Goal: Information Seeking & Learning: Learn about a topic

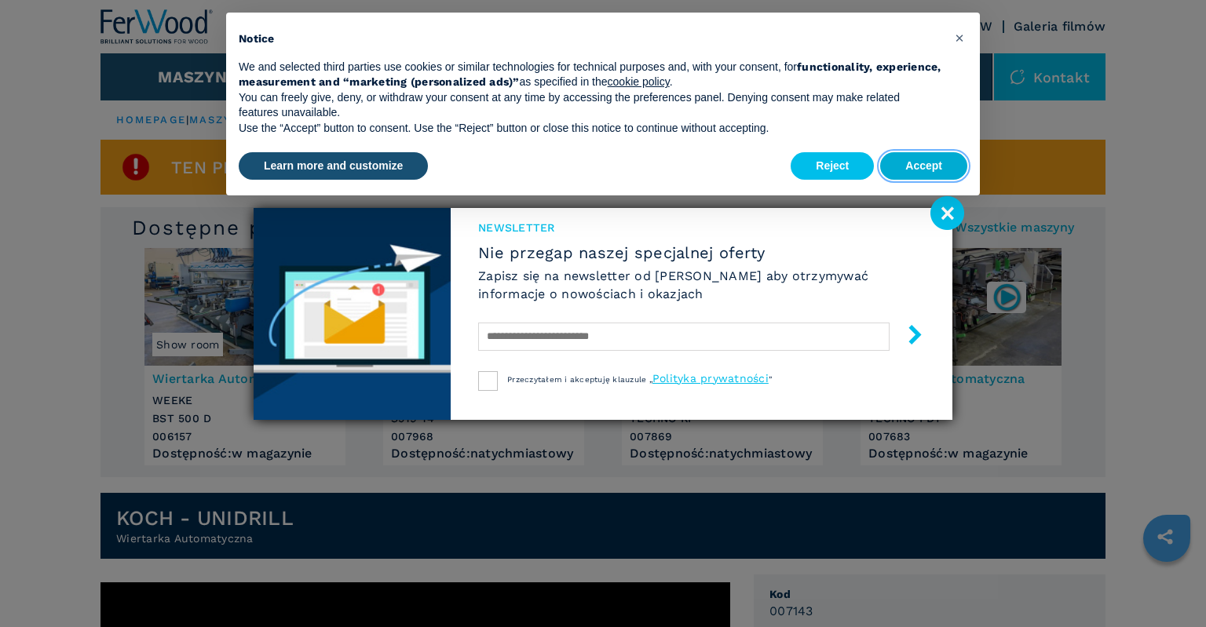
click at [941, 164] on button "Accept" at bounding box center [923, 166] width 87 height 28
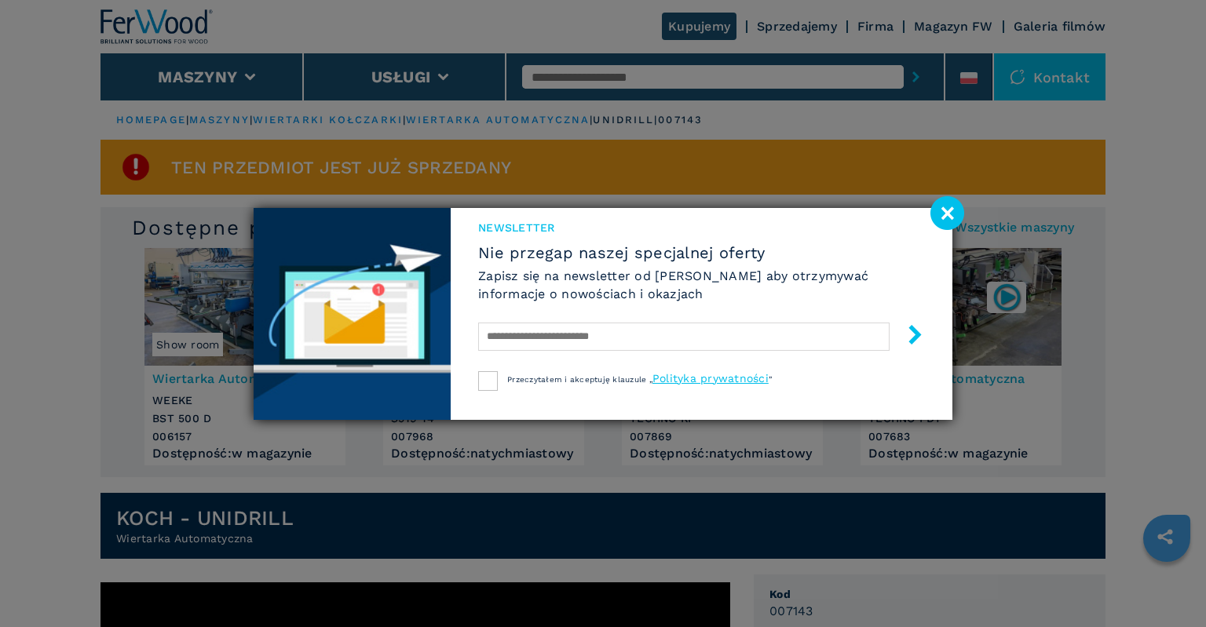
click at [950, 216] on image at bounding box center [947, 213] width 34 height 34
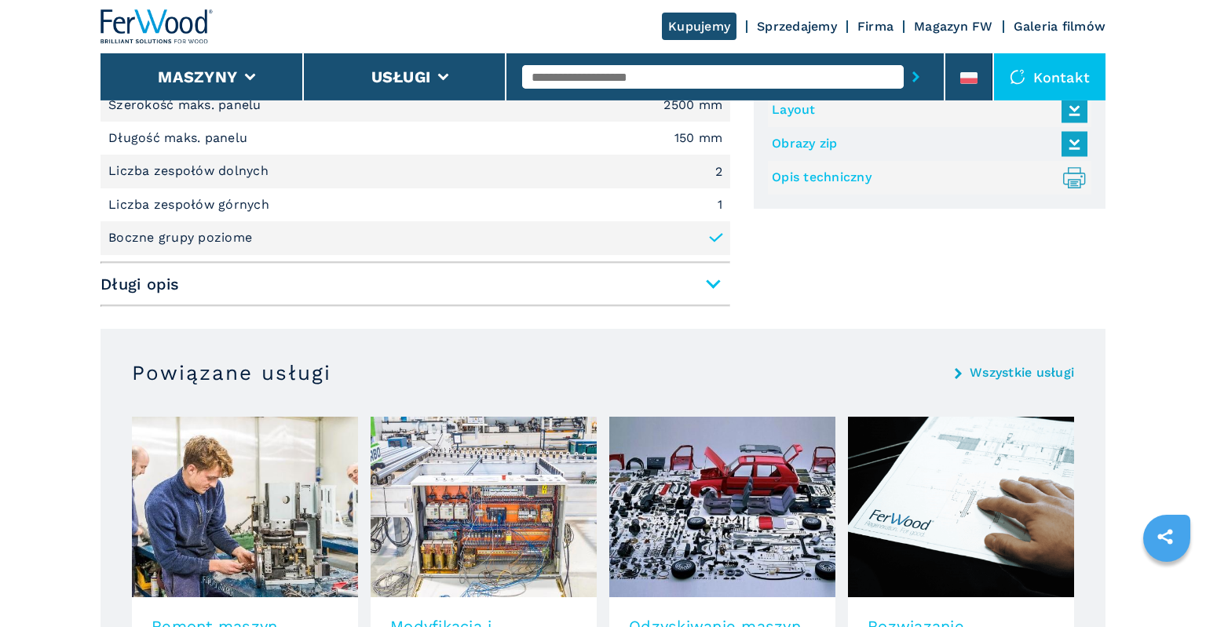
scroll to position [1077, 0]
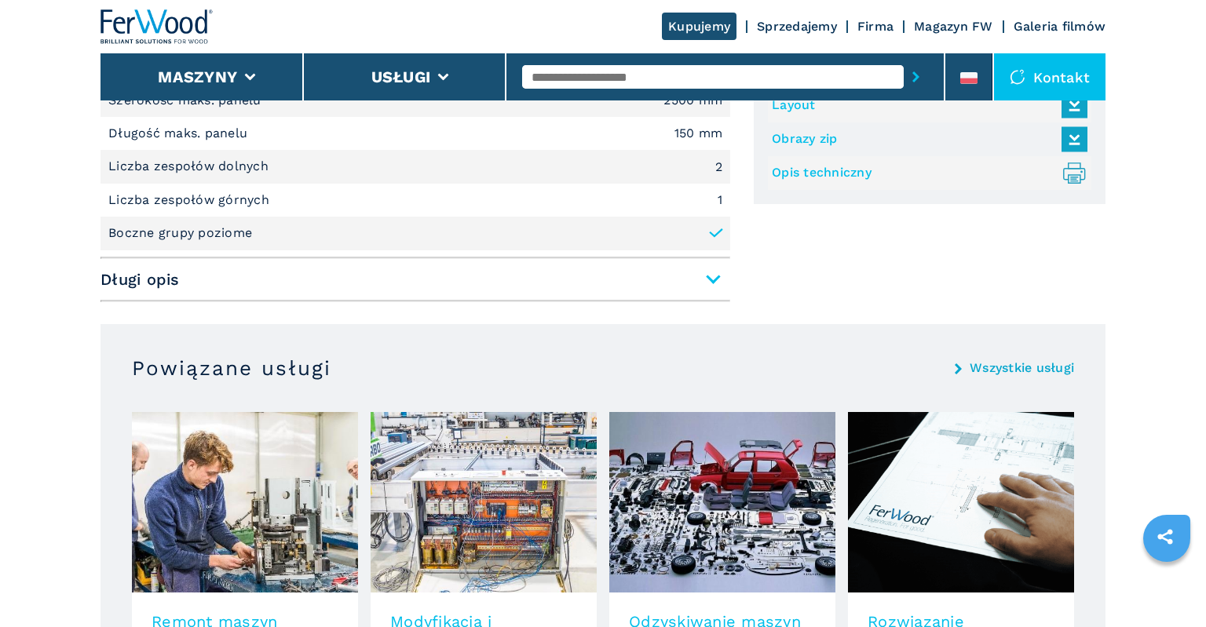
click at [721, 282] on span "Długi opis" at bounding box center [415, 279] width 630 height 28
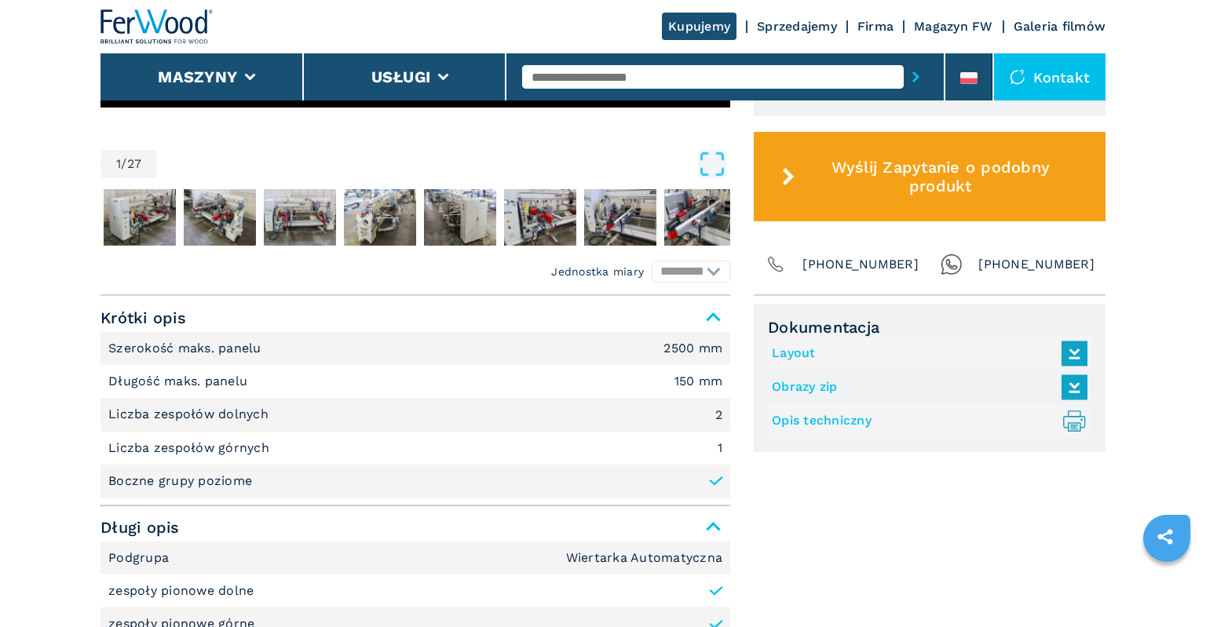
scroll to position [497, 0]
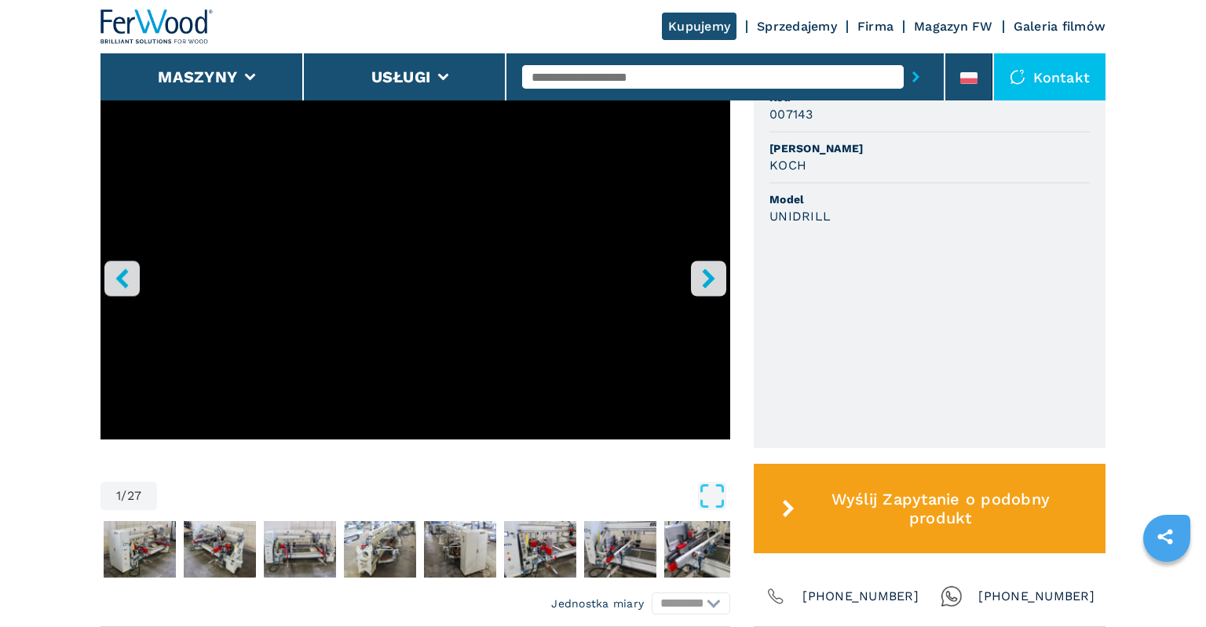
click at [714, 284] on icon "right-button" at bounding box center [708, 279] width 13 height 20
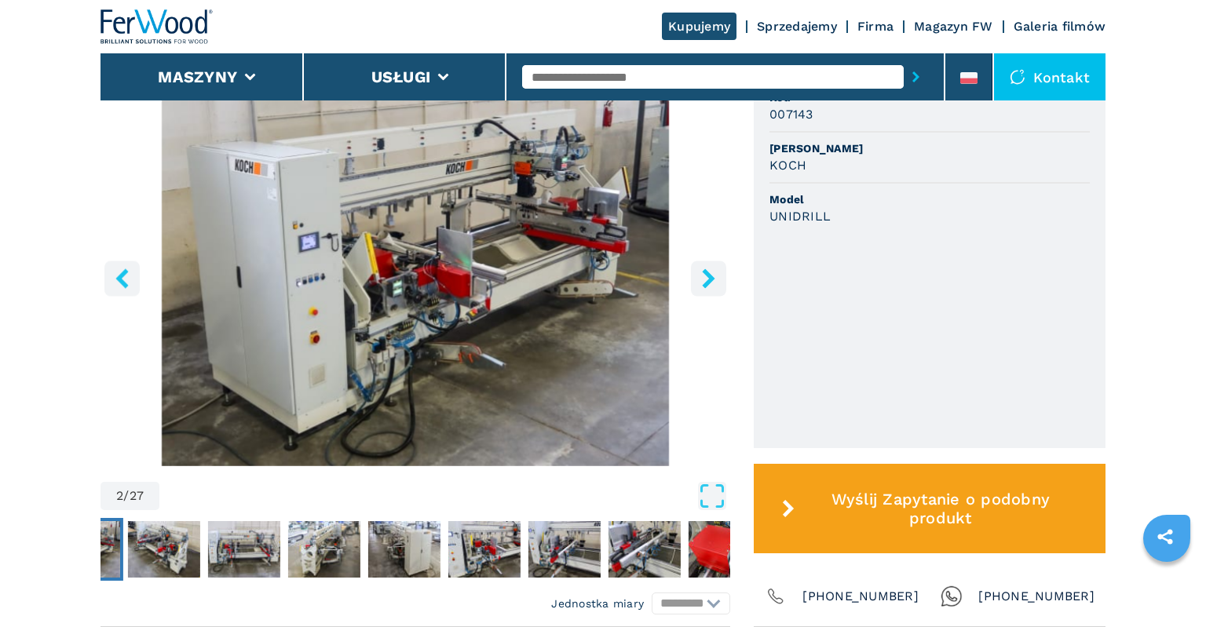
click at [714, 284] on icon "right-button" at bounding box center [708, 279] width 13 height 20
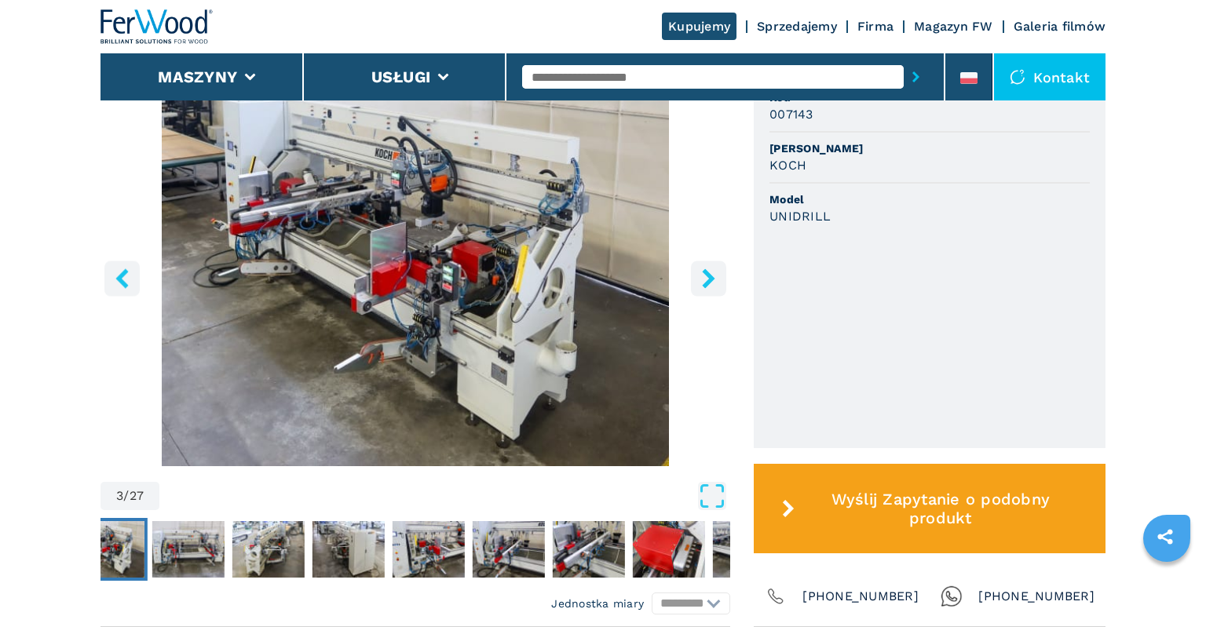
click at [714, 284] on icon "right-button" at bounding box center [708, 279] width 13 height 20
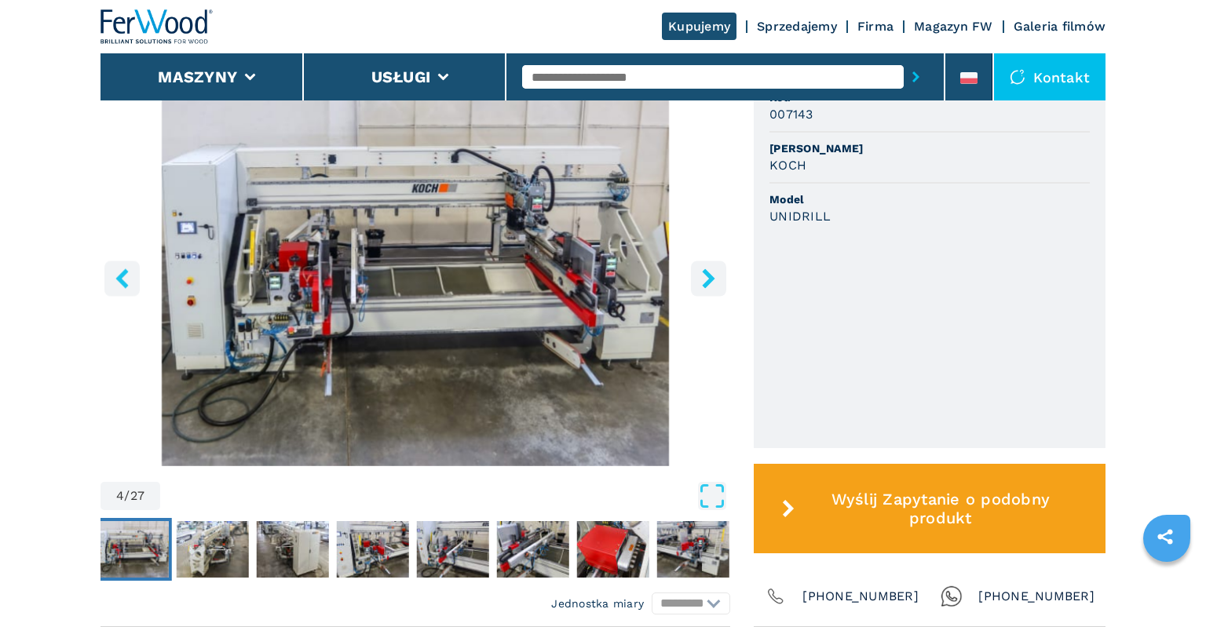
click at [714, 284] on icon "right-button" at bounding box center [708, 279] width 13 height 20
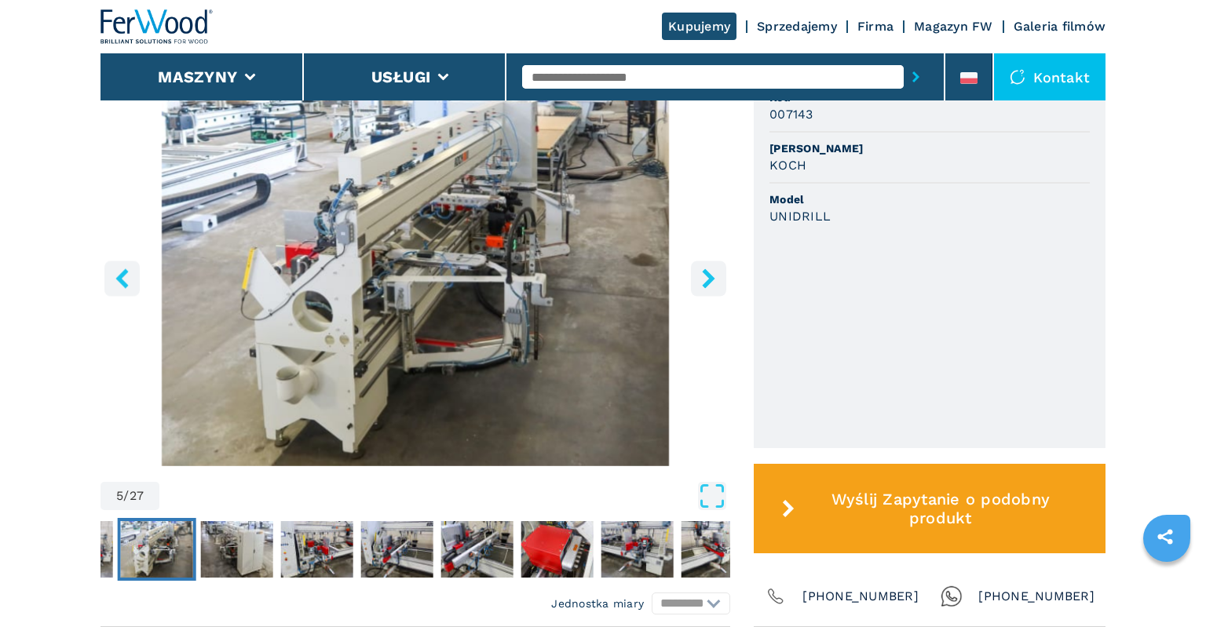
click at [714, 284] on icon "right-button" at bounding box center [708, 279] width 13 height 20
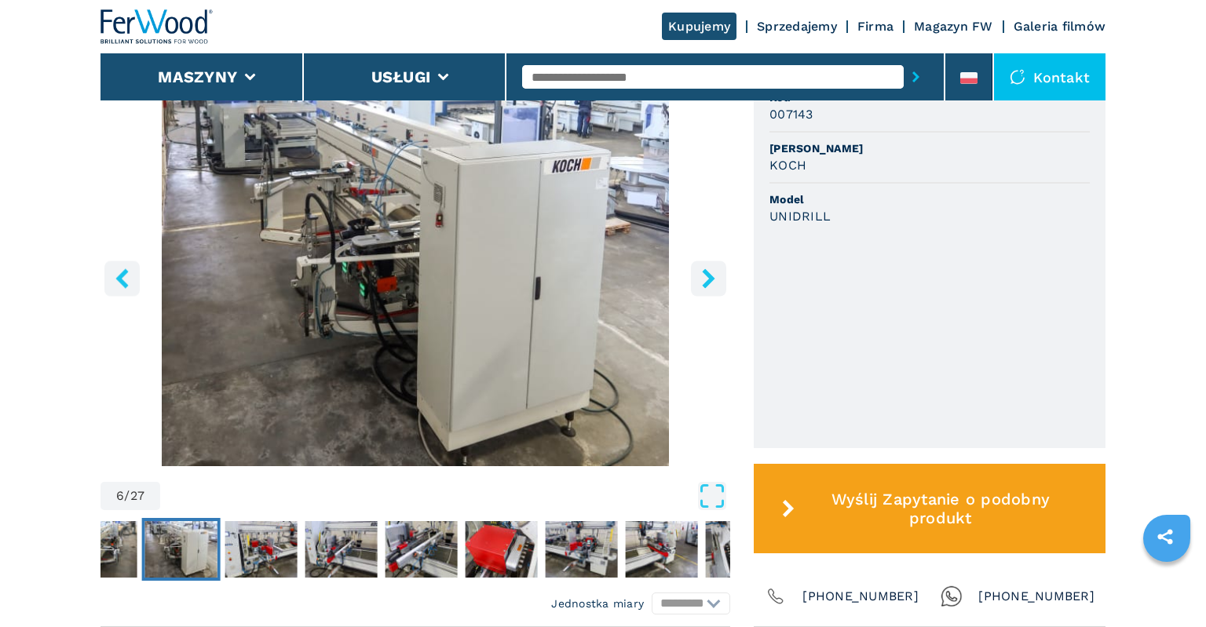
click at [714, 284] on icon "right-button" at bounding box center [708, 279] width 13 height 20
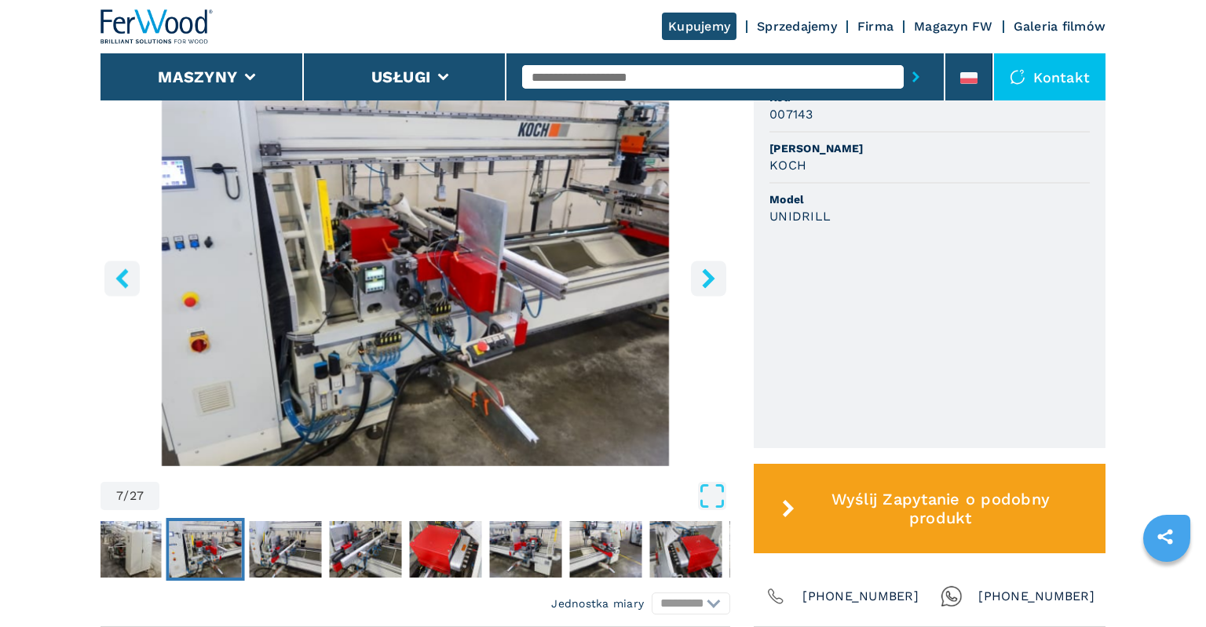
click at [705, 287] on icon "right-button" at bounding box center [709, 279] width 20 height 20
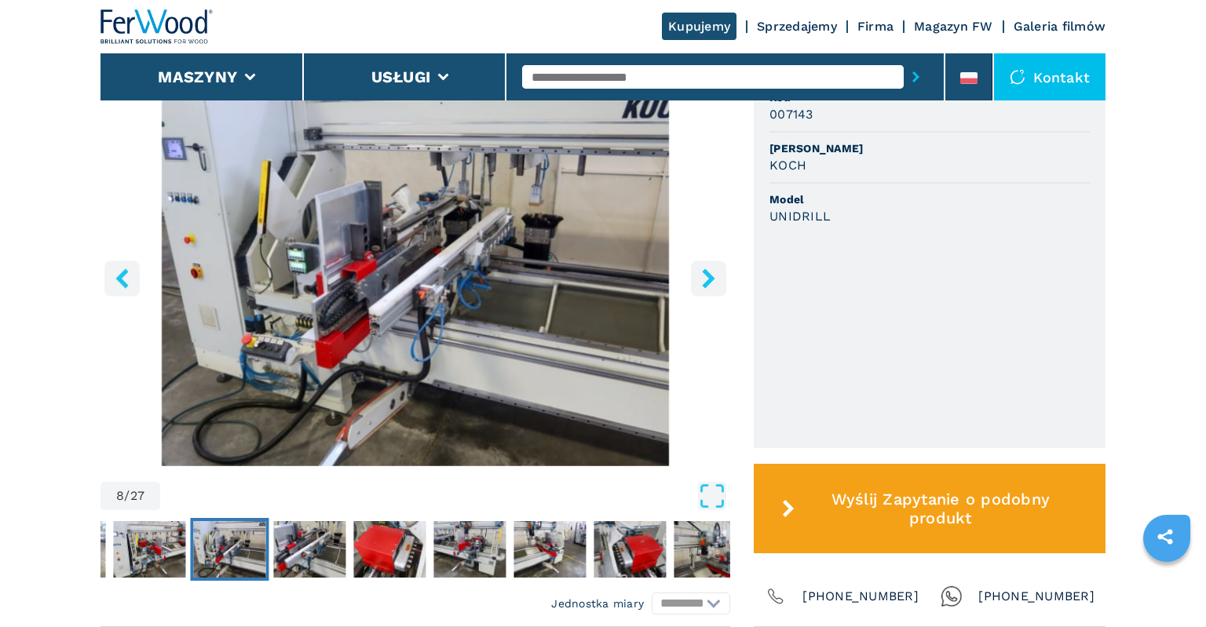
click at [705, 287] on icon "right-button" at bounding box center [709, 279] width 20 height 20
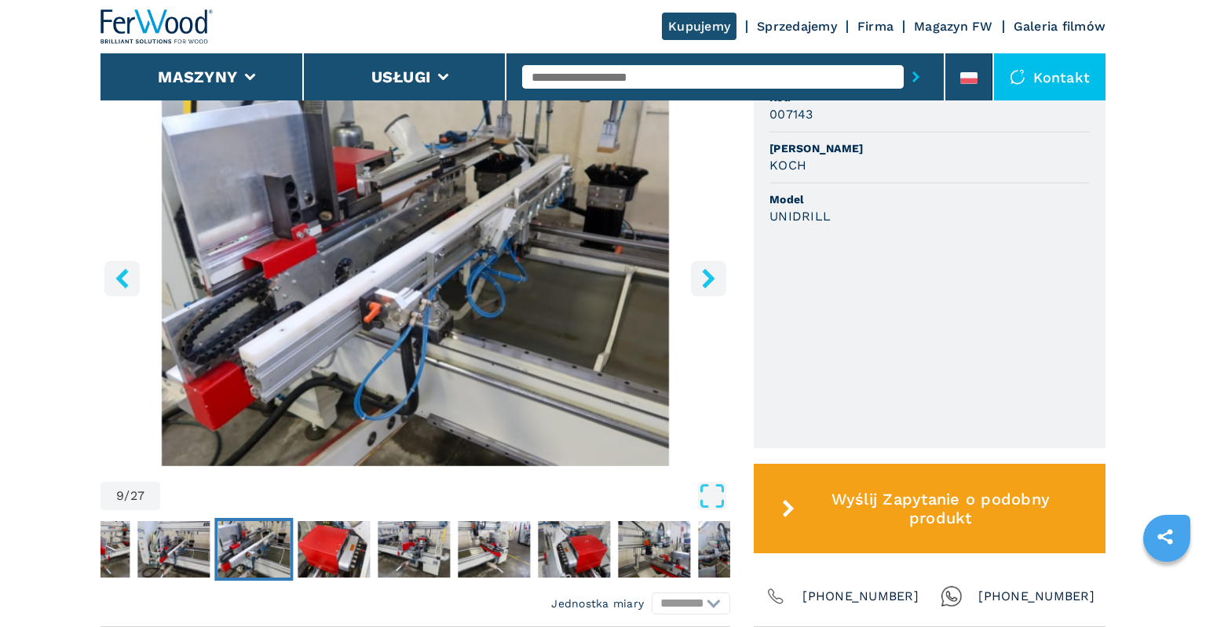
click at [705, 287] on icon "right-button" at bounding box center [709, 279] width 20 height 20
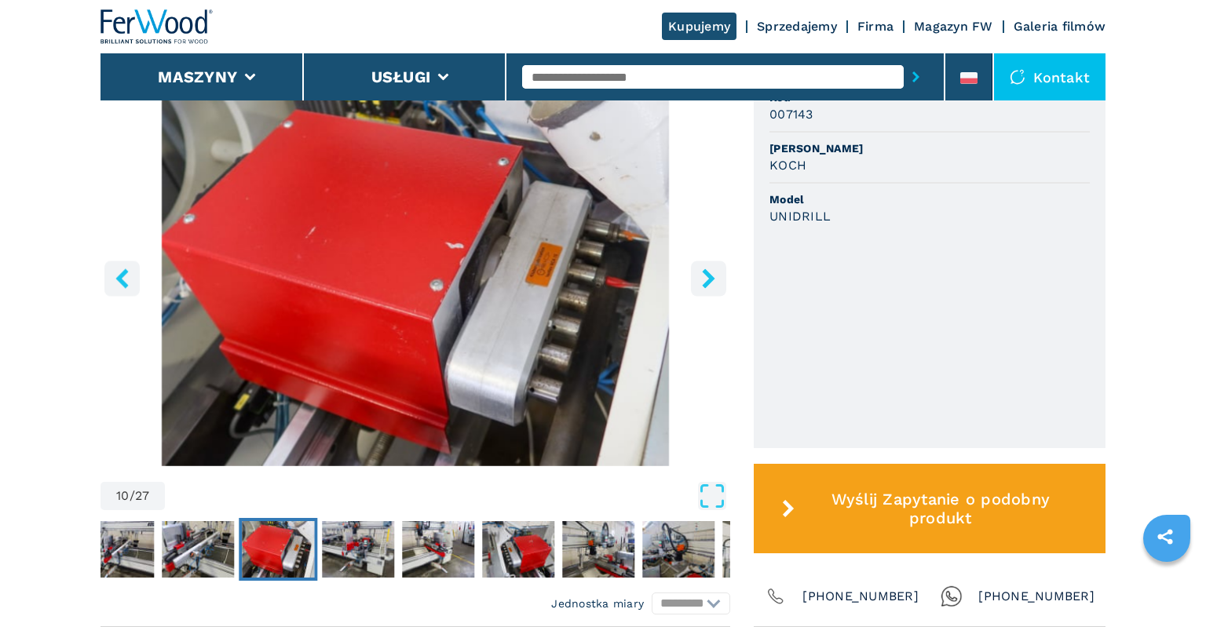
click at [705, 287] on icon "right-button" at bounding box center [709, 279] width 20 height 20
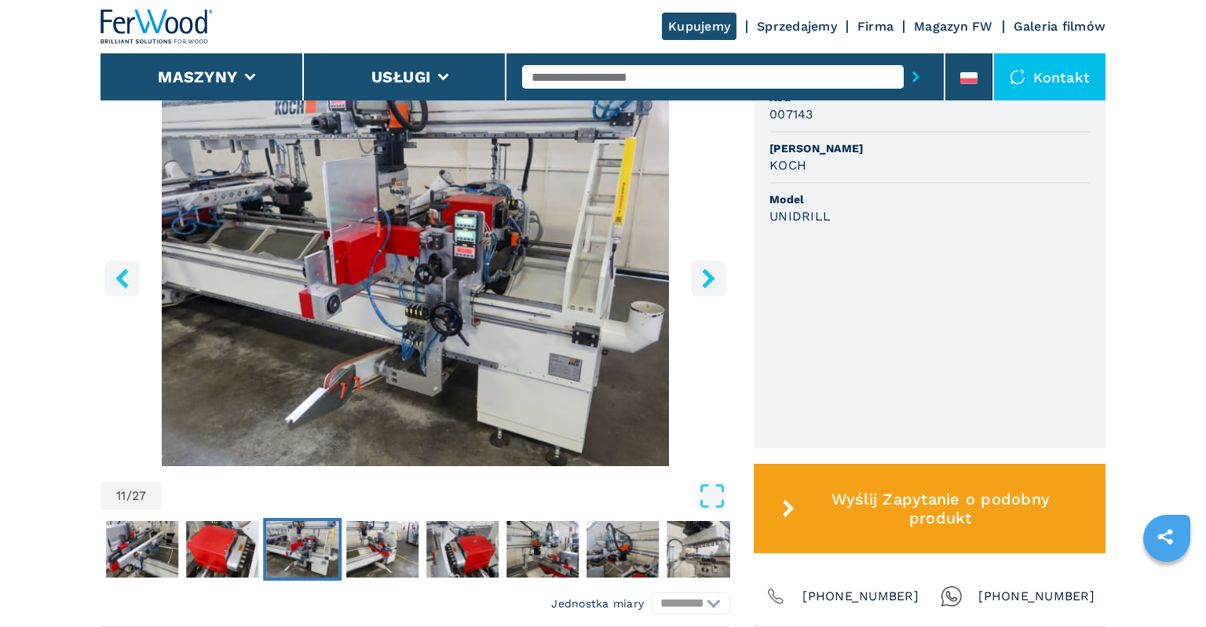
click at [705, 287] on icon "right-button" at bounding box center [709, 279] width 20 height 20
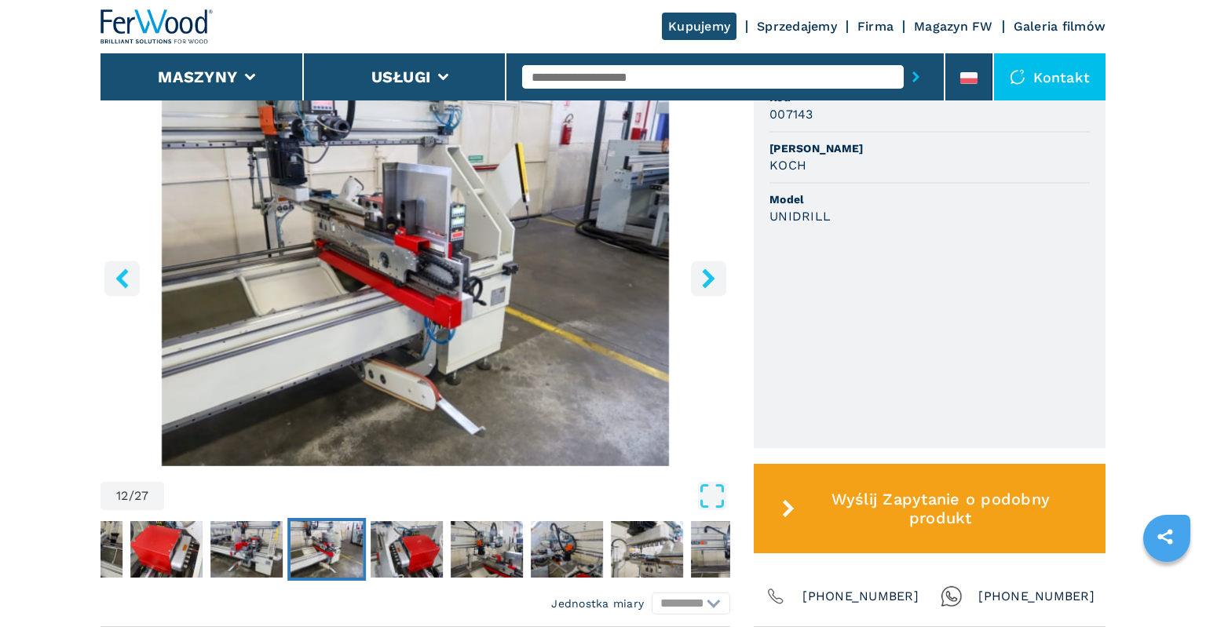
click at [705, 287] on icon "right-button" at bounding box center [709, 279] width 20 height 20
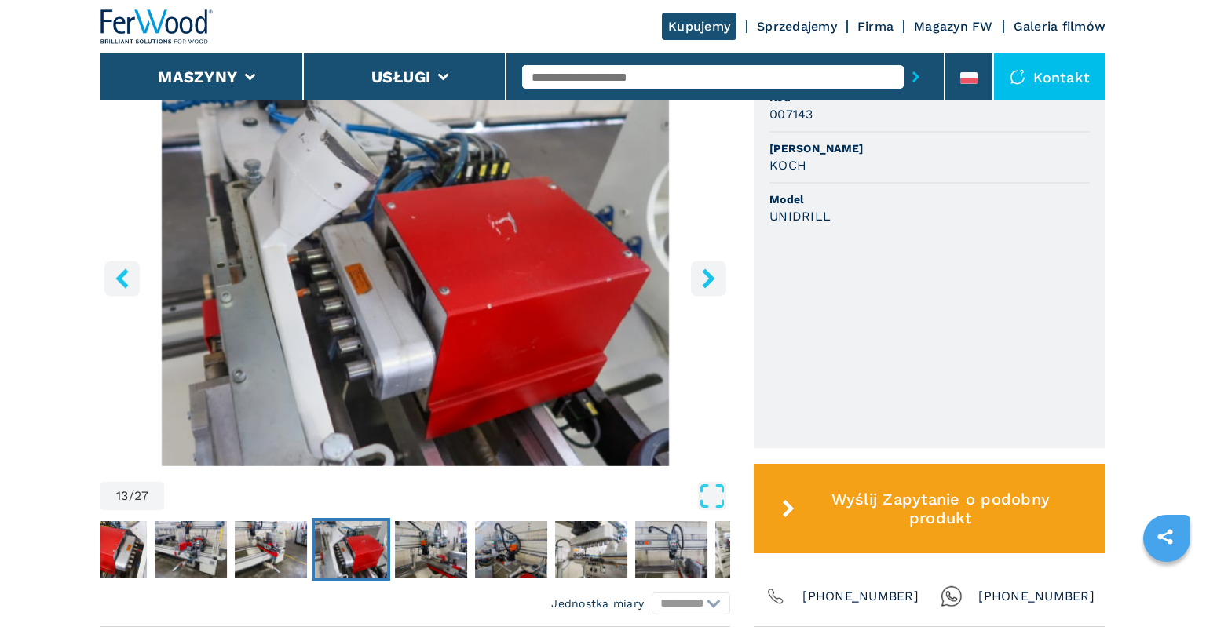
click at [705, 287] on icon "right-button" at bounding box center [709, 279] width 20 height 20
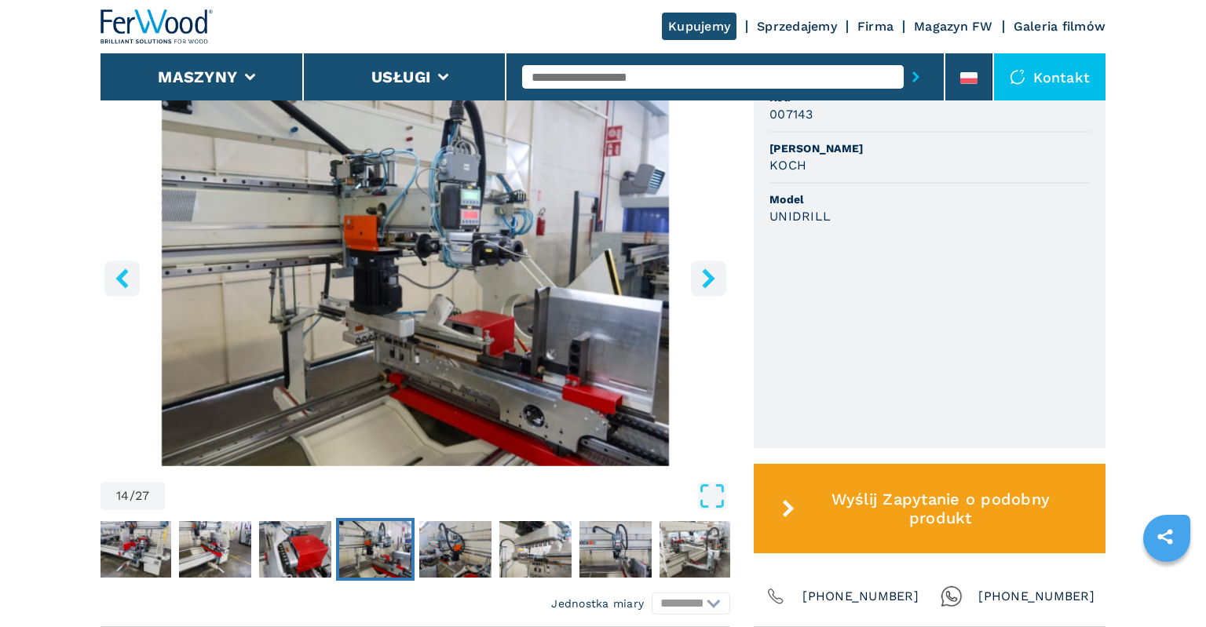
click at [705, 287] on icon "right-button" at bounding box center [709, 279] width 20 height 20
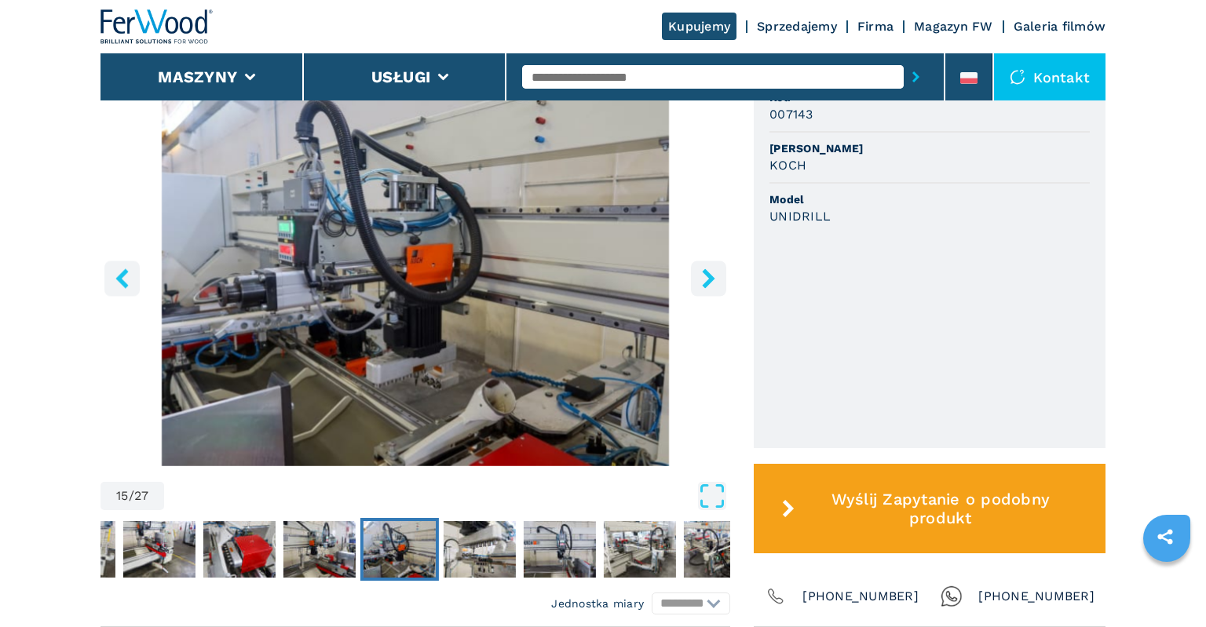
click at [705, 287] on icon "right-button" at bounding box center [709, 279] width 20 height 20
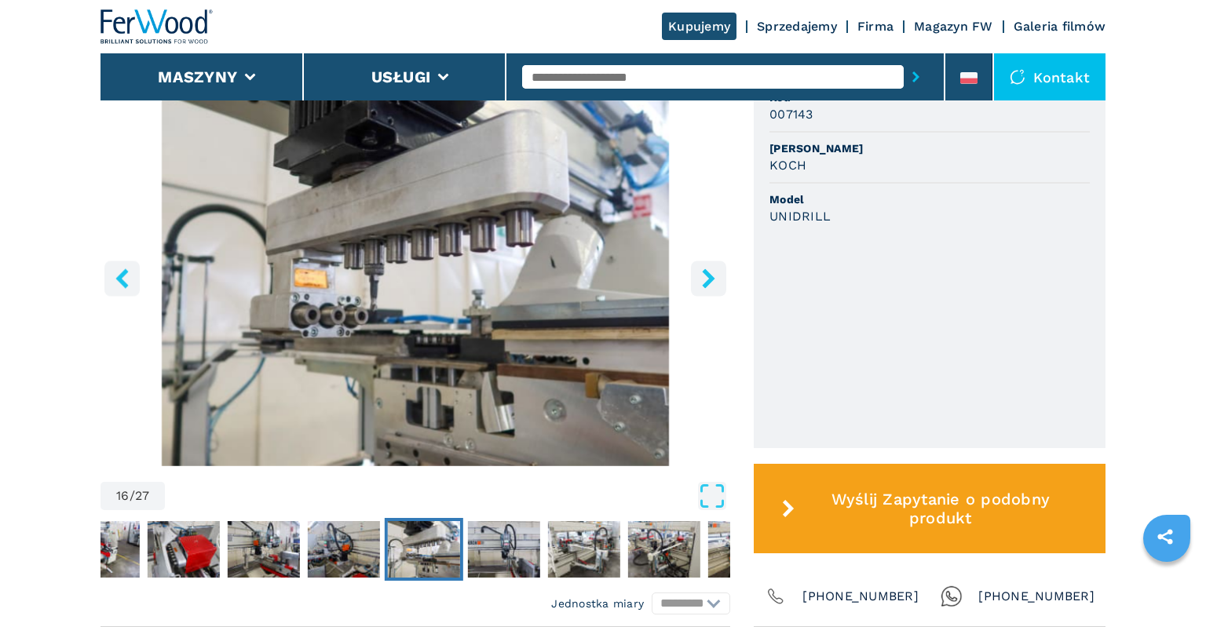
click at [705, 287] on icon "right-button" at bounding box center [709, 279] width 20 height 20
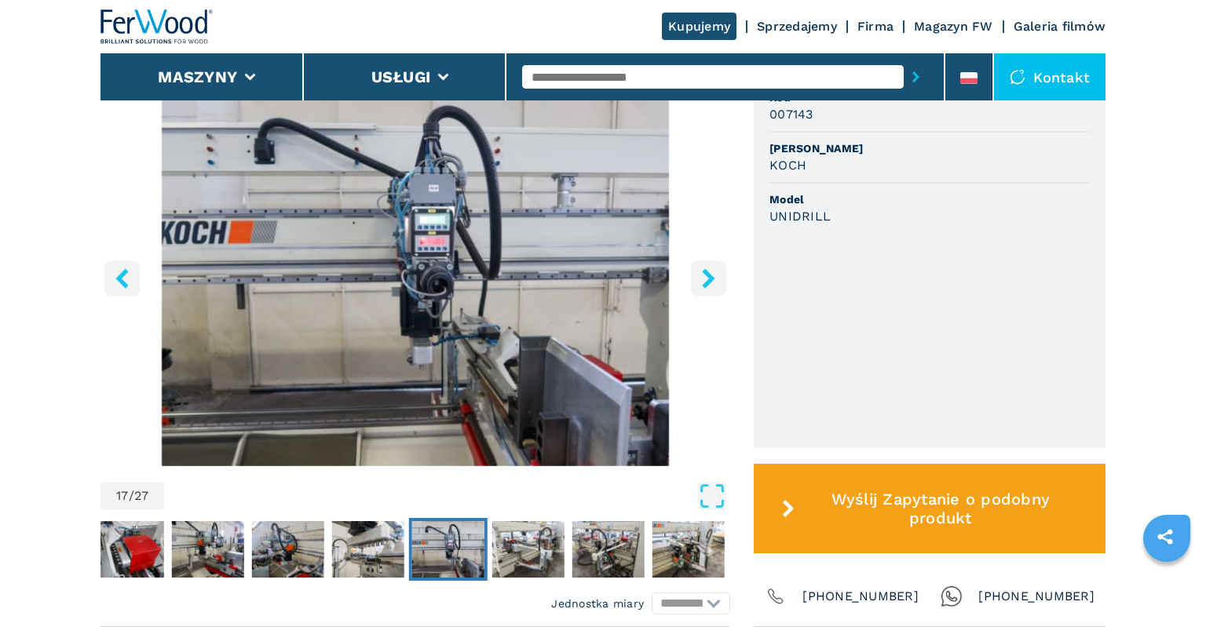
click at [705, 287] on icon "right-button" at bounding box center [709, 279] width 20 height 20
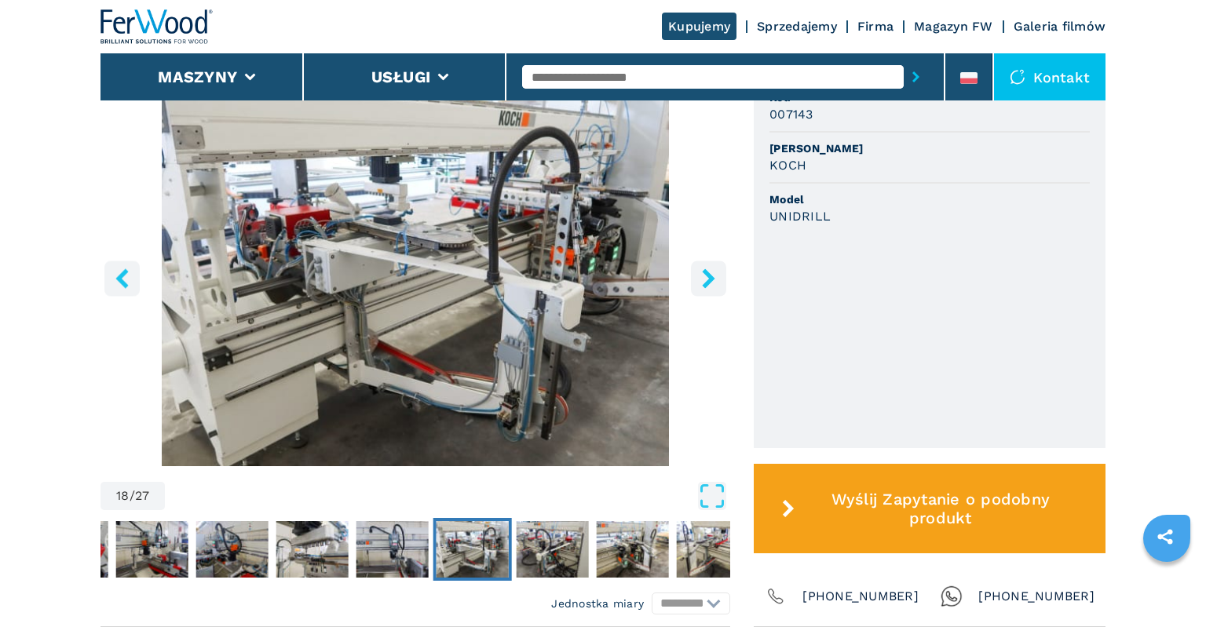
click at [705, 287] on icon "right-button" at bounding box center [709, 279] width 20 height 20
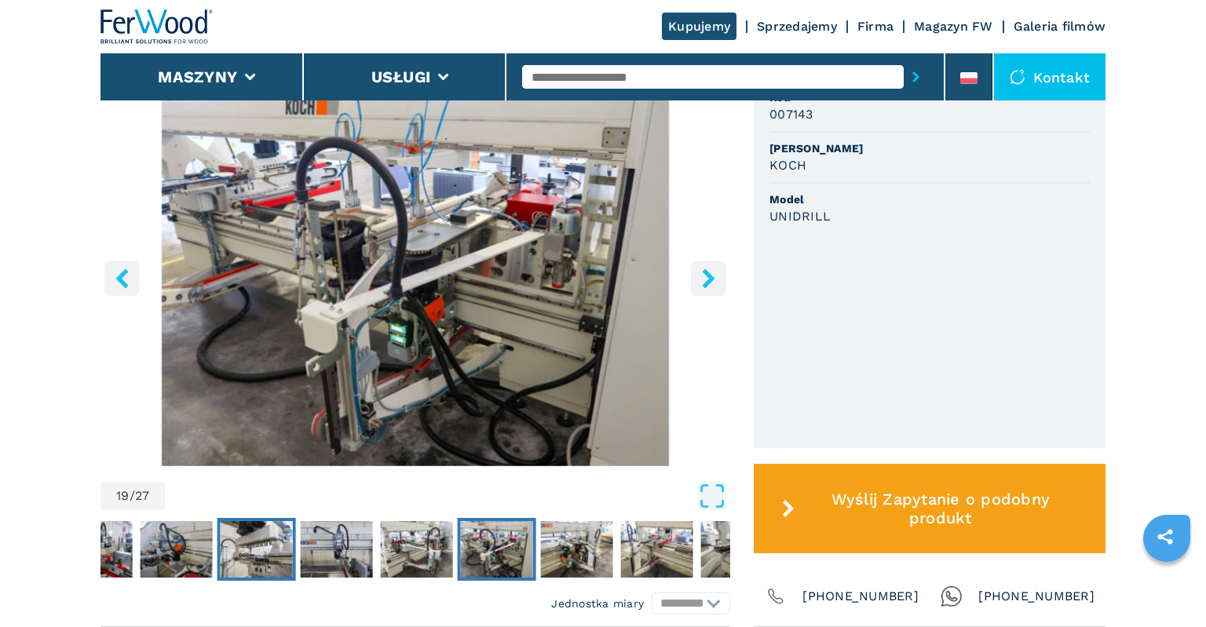
drag, startPoint x: 154, startPoint y: 608, endPoint x: 138, endPoint y: 601, distance: 16.9
click at [118, 281] on icon "left-button" at bounding box center [122, 279] width 20 height 20
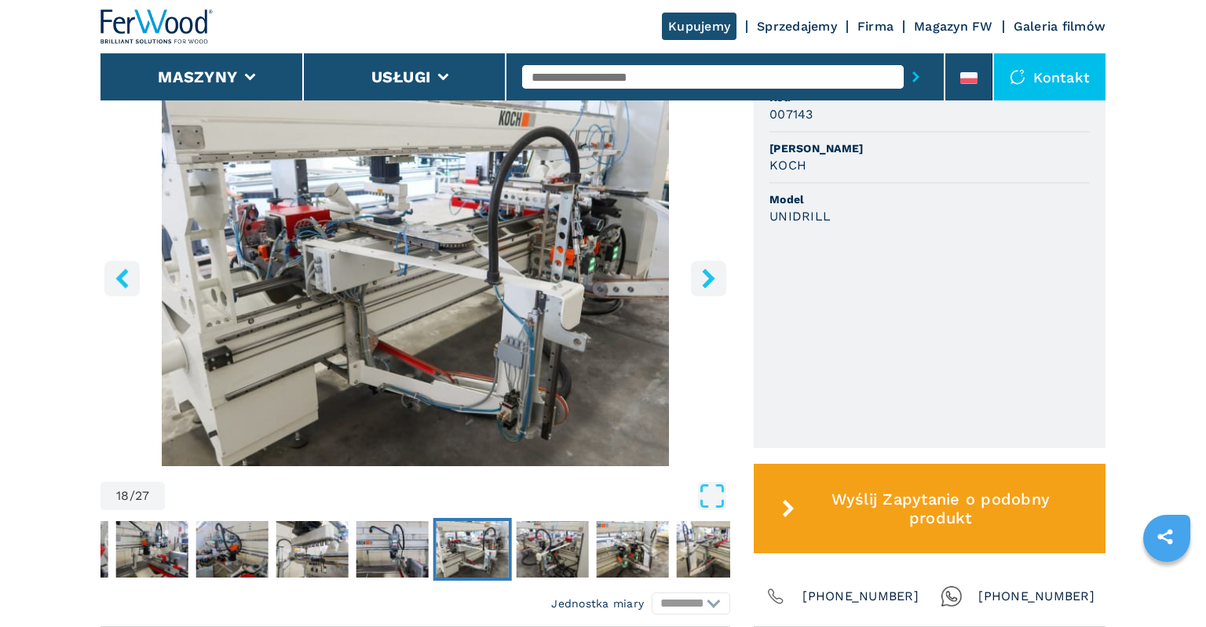
click at [118, 281] on icon "left-button" at bounding box center [122, 279] width 20 height 20
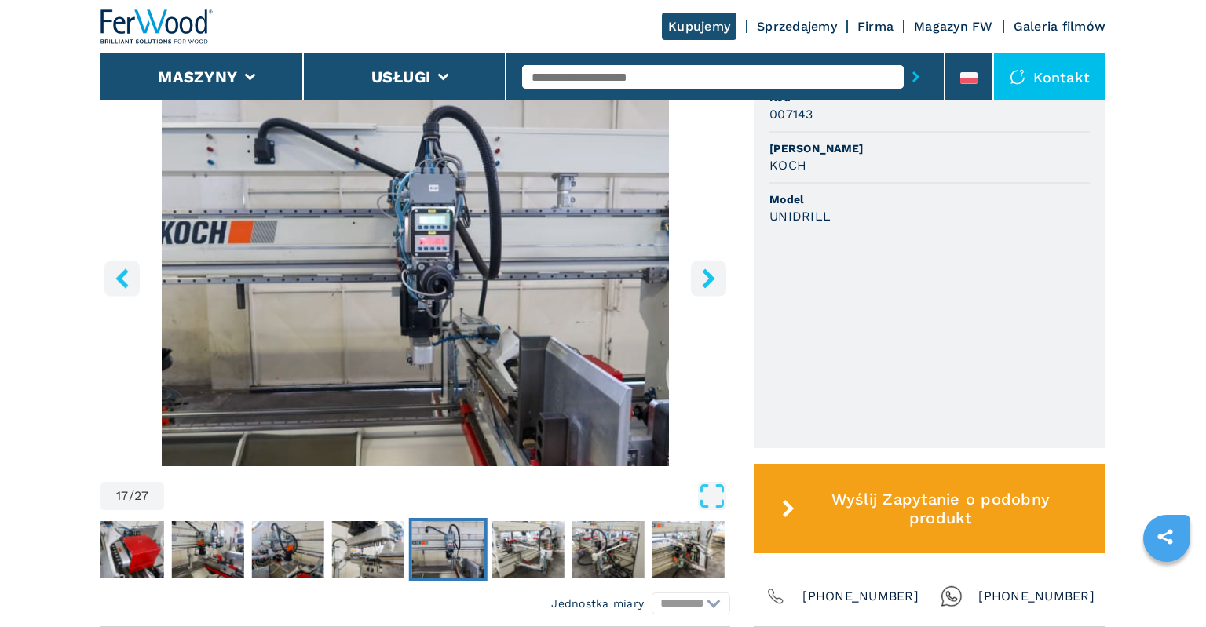
click at [118, 281] on icon "left-button" at bounding box center [122, 279] width 20 height 20
click at [117, 282] on icon "left-button" at bounding box center [122, 279] width 20 height 20
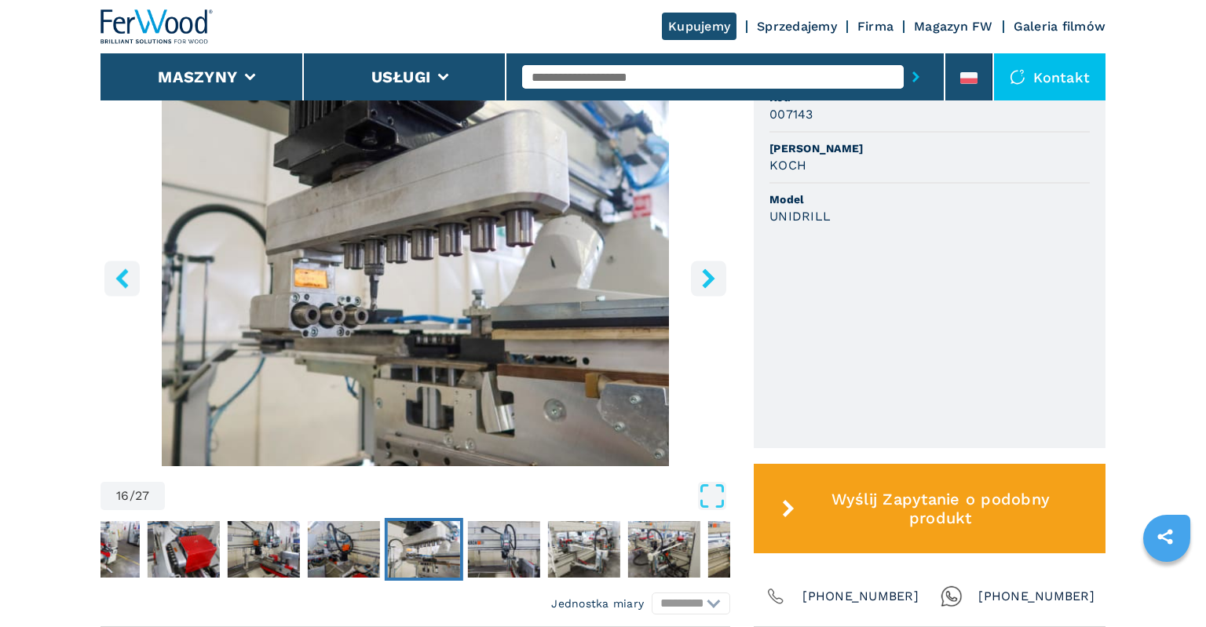
click at [117, 282] on icon "left-button" at bounding box center [122, 279] width 20 height 20
click at [117, 284] on icon "left-button" at bounding box center [122, 279] width 20 height 20
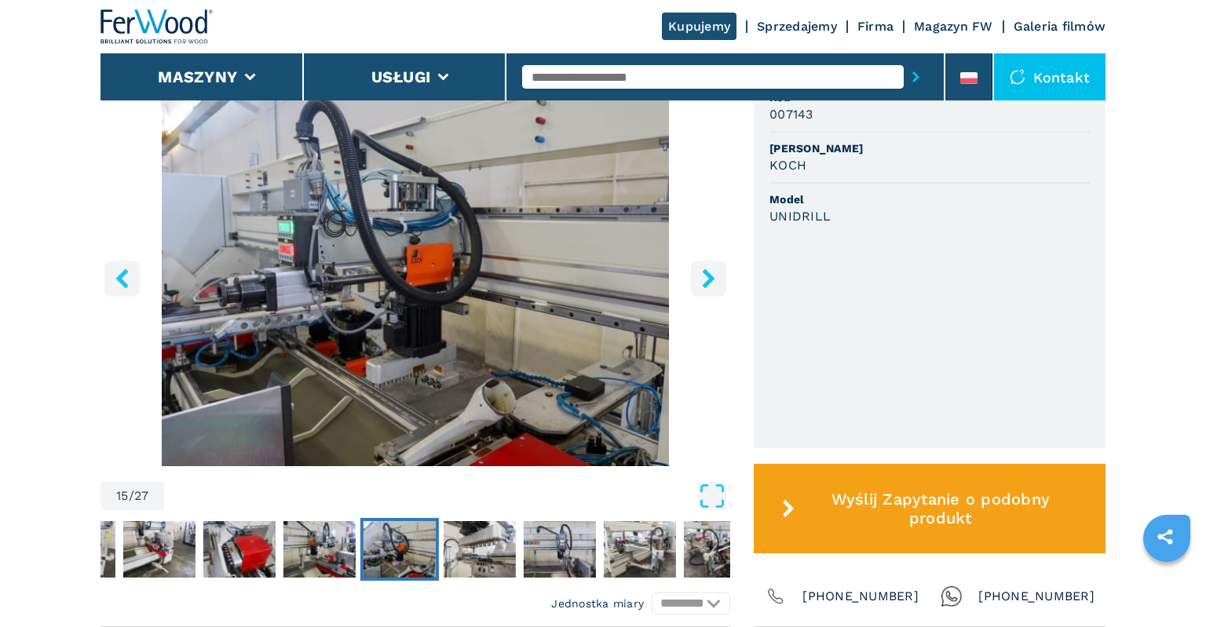
click at [117, 284] on icon "left-button" at bounding box center [122, 279] width 20 height 20
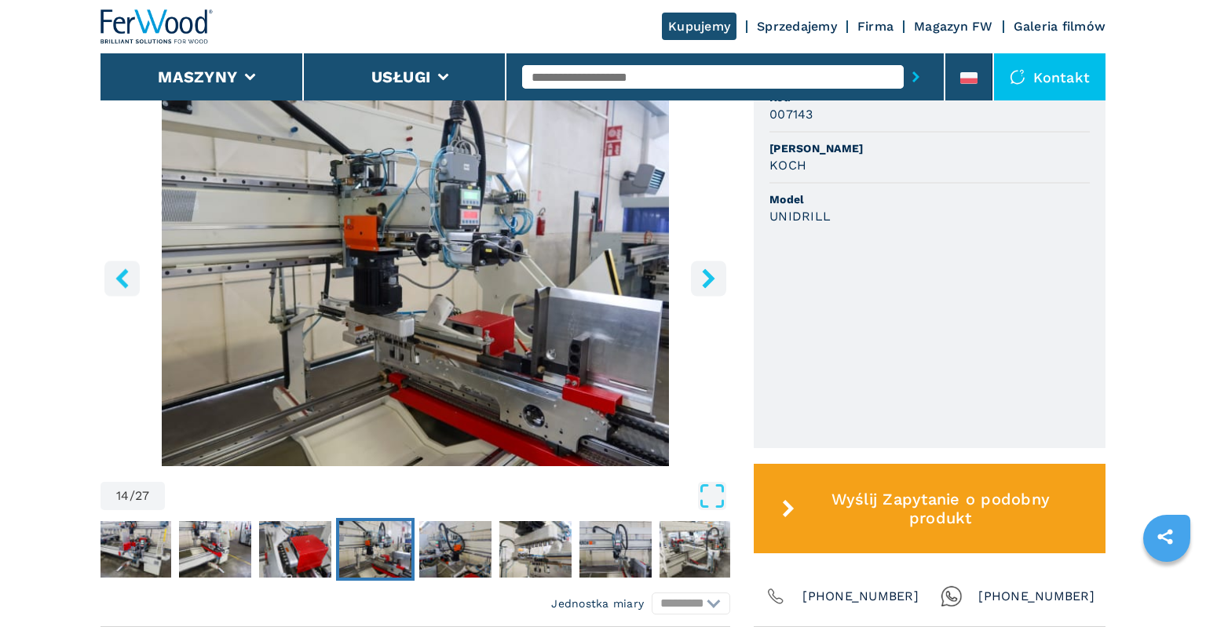
click at [130, 288] on icon "left-button" at bounding box center [122, 279] width 20 height 20
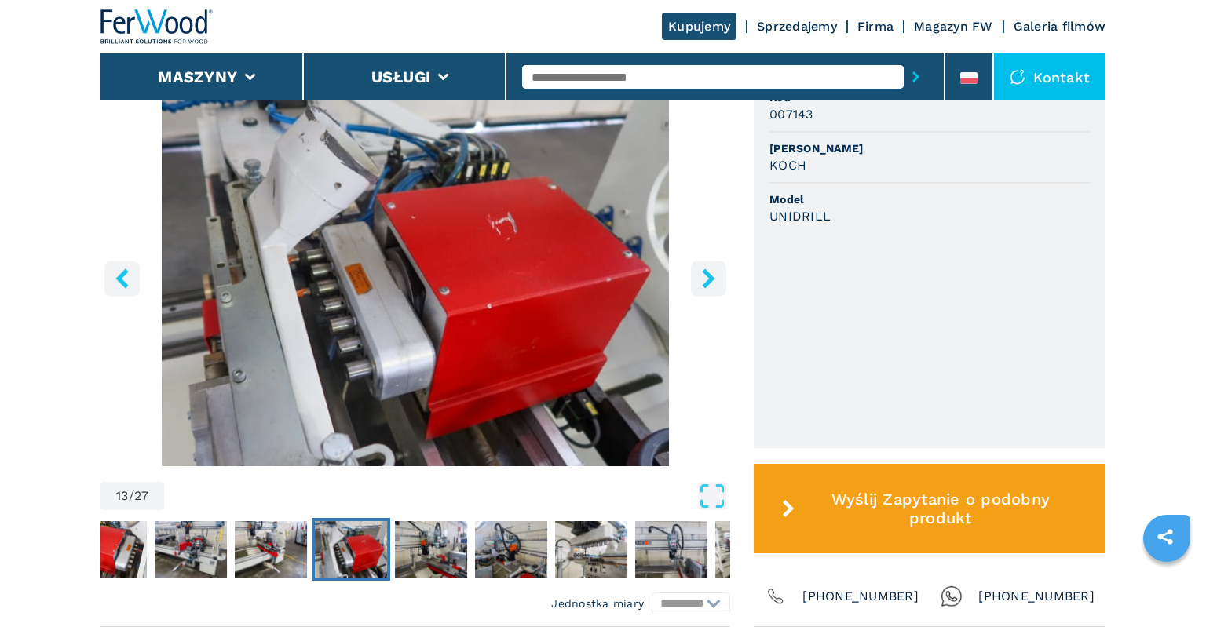
click at [130, 288] on icon "left-button" at bounding box center [122, 279] width 20 height 20
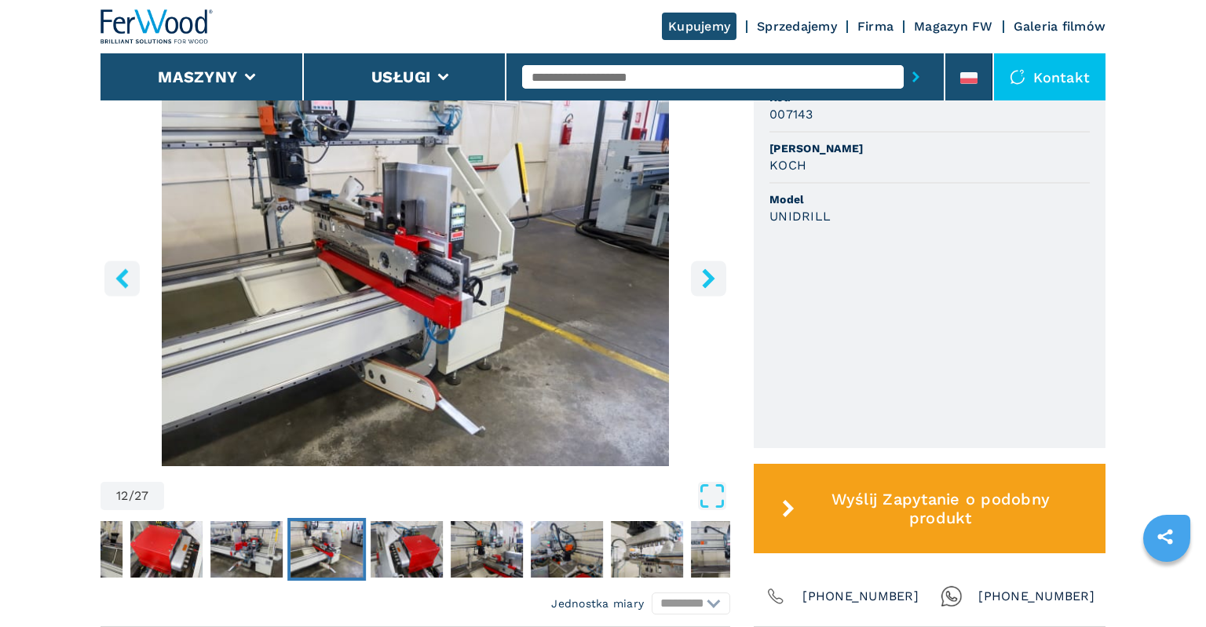
click at [130, 288] on icon "left-button" at bounding box center [122, 279] width 20 height 20
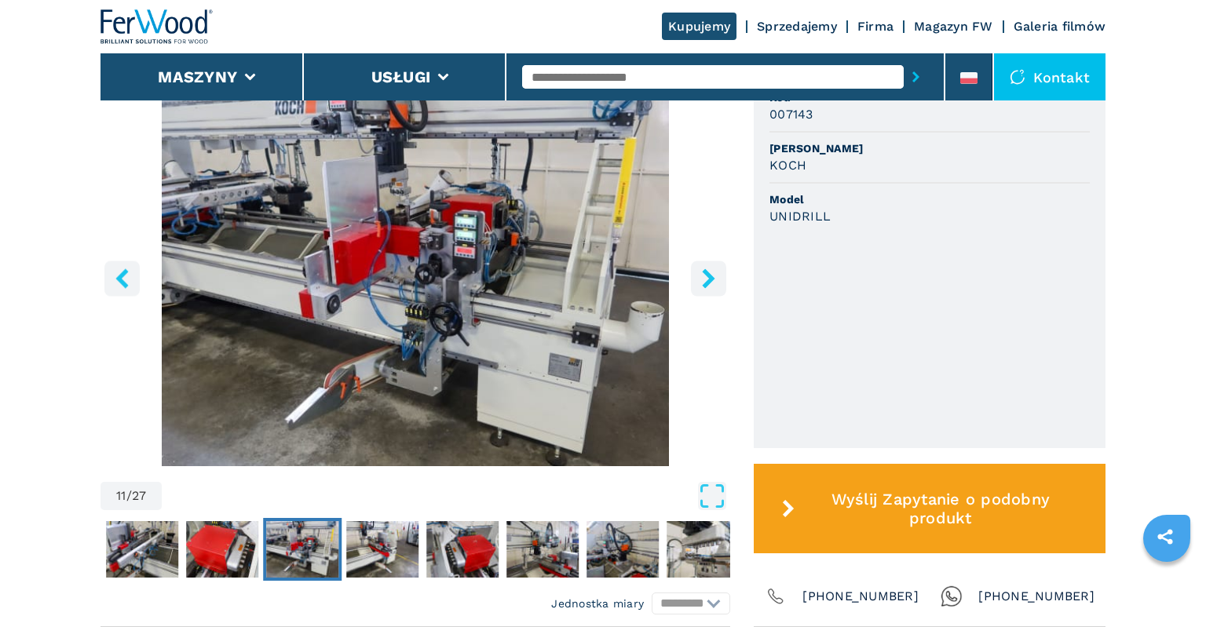
click at [130, 288] on icon "left-button" at bounding box center [122, 279] width 20 height 20
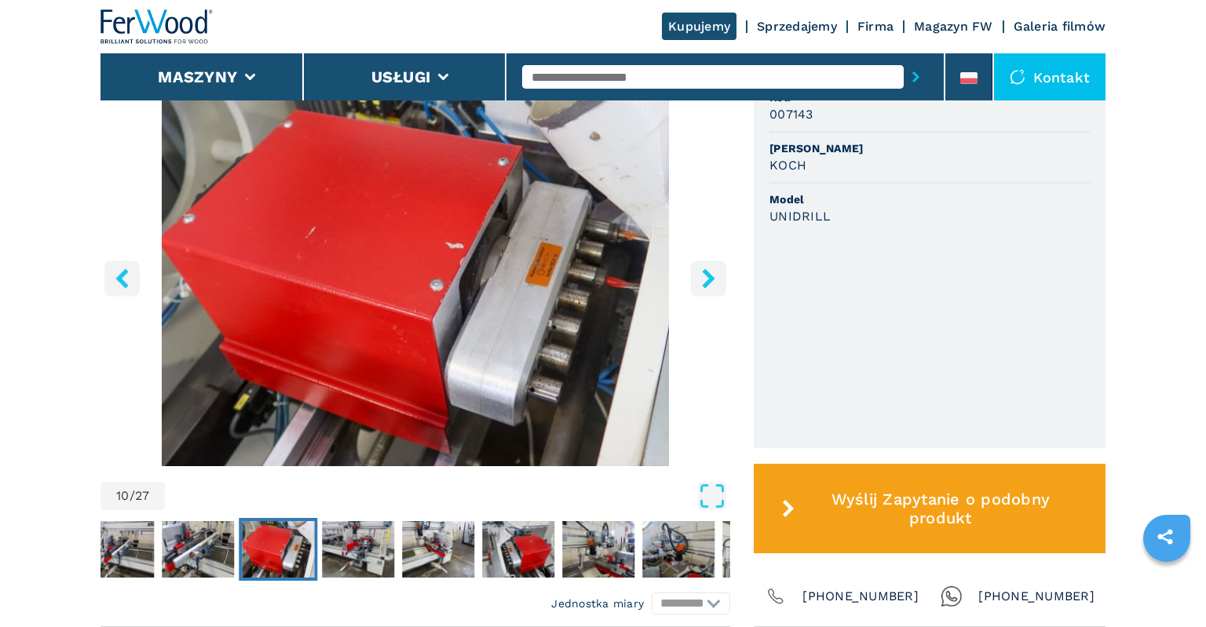
click at [130, 288] on icon "left-button" at bounding box center [122, 279] width 20 height 20
click at [117, 281] on icon "left-button" at bounding box center [122, 279] width 20 height 20
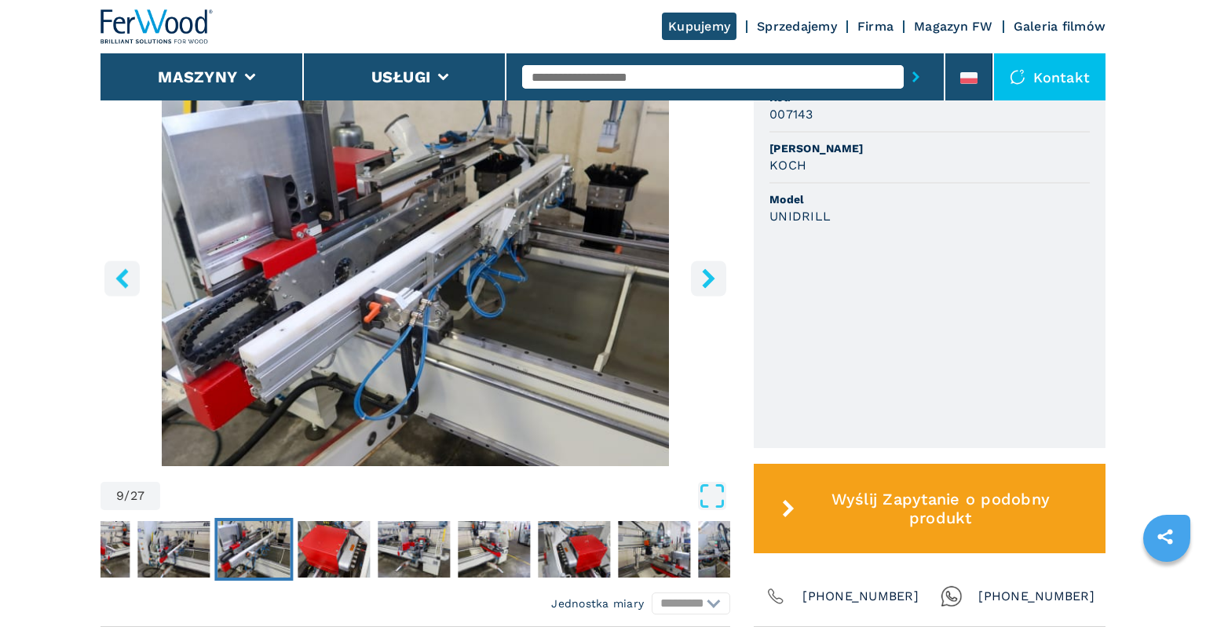
click at [117, 281] on icon "left-button" at bounding box center [122, 279] width 20 height 20
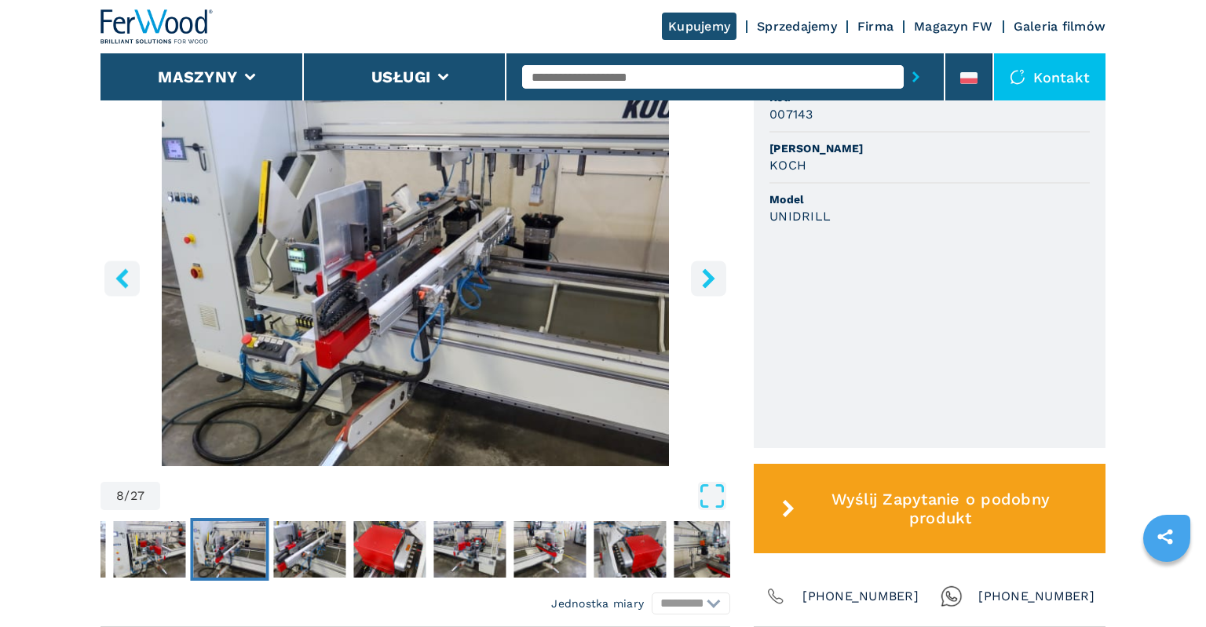
click at [117, 281] on icon "left-button" at bounding box center [122, 279] width 20 height 20
click at [124, 280] on icon "left-button" at bounding box center [121, 279] width 13 height 20
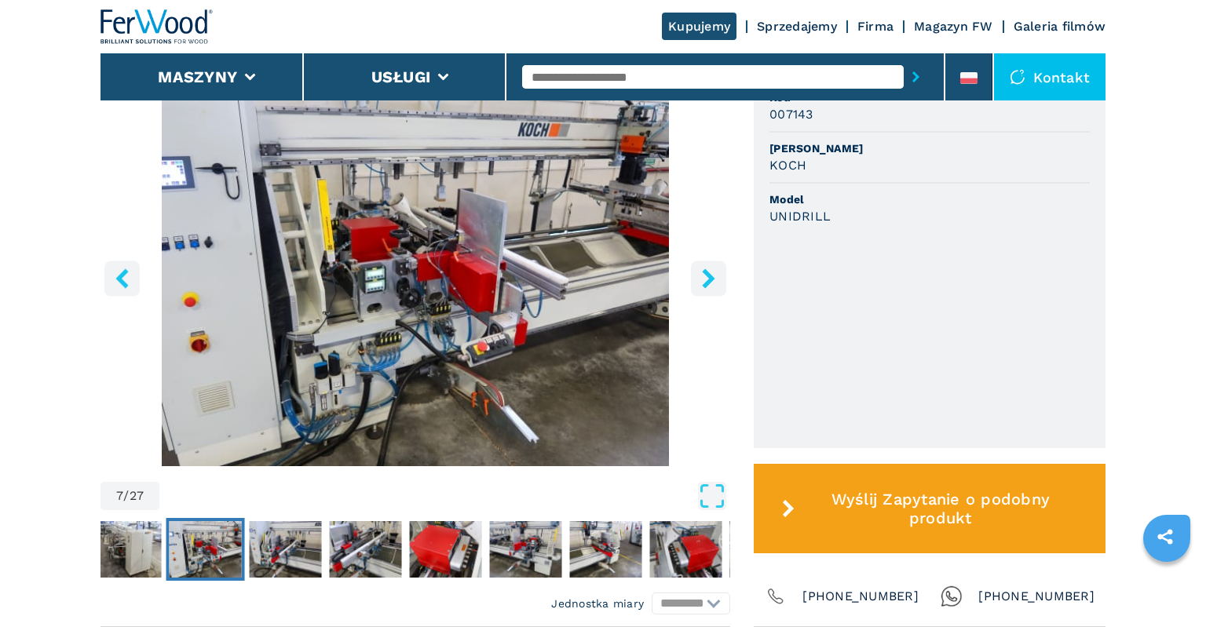
click at [124, 280] on icon "left-button" at bounding box center [121, 279] width 13 height 20
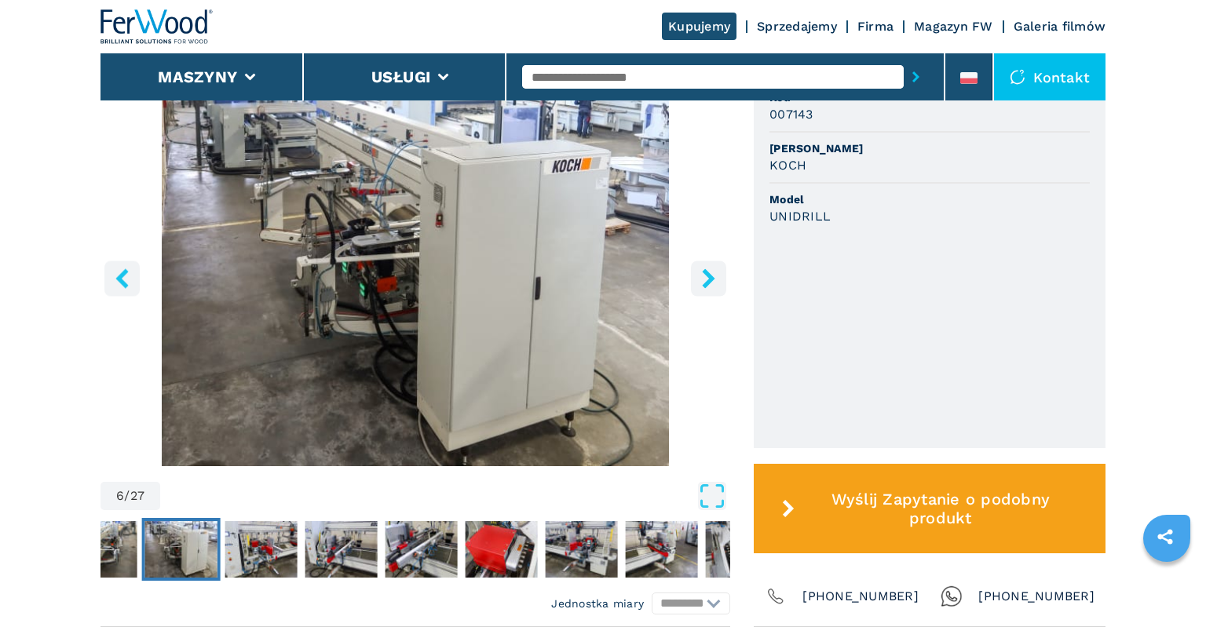
click at [124, 280] on icon "left-button" at bounding box center [121, 279] width 13 height 20
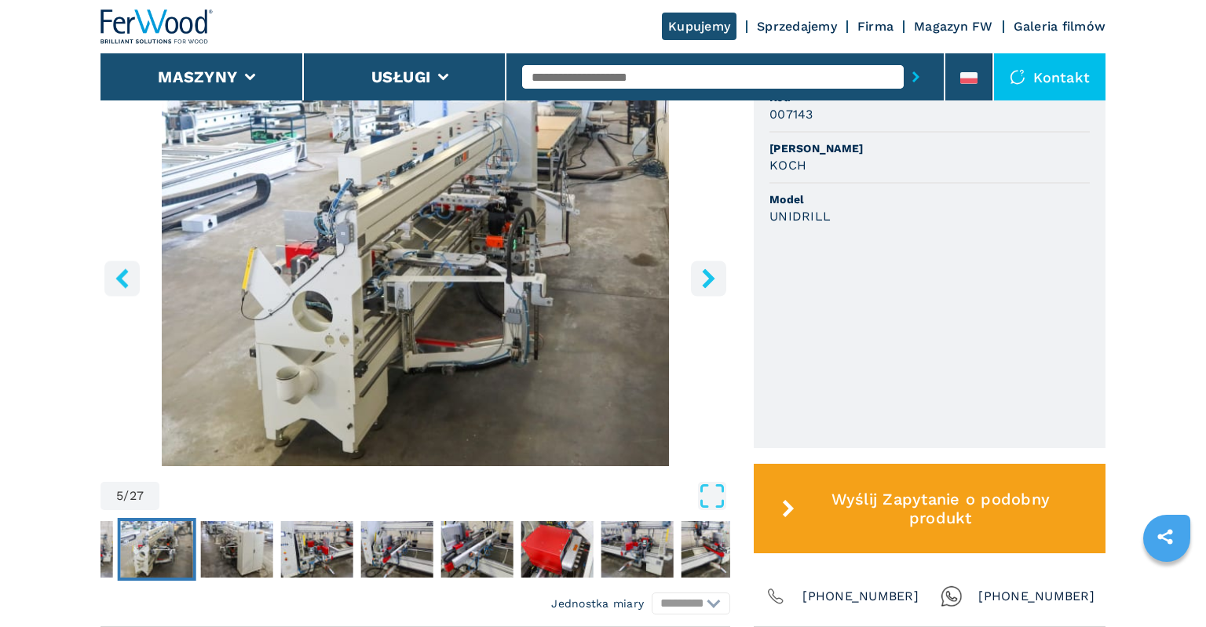
click at [124, 280] on icon "left-button" at bounding box center [121, 279] width 13 height 20
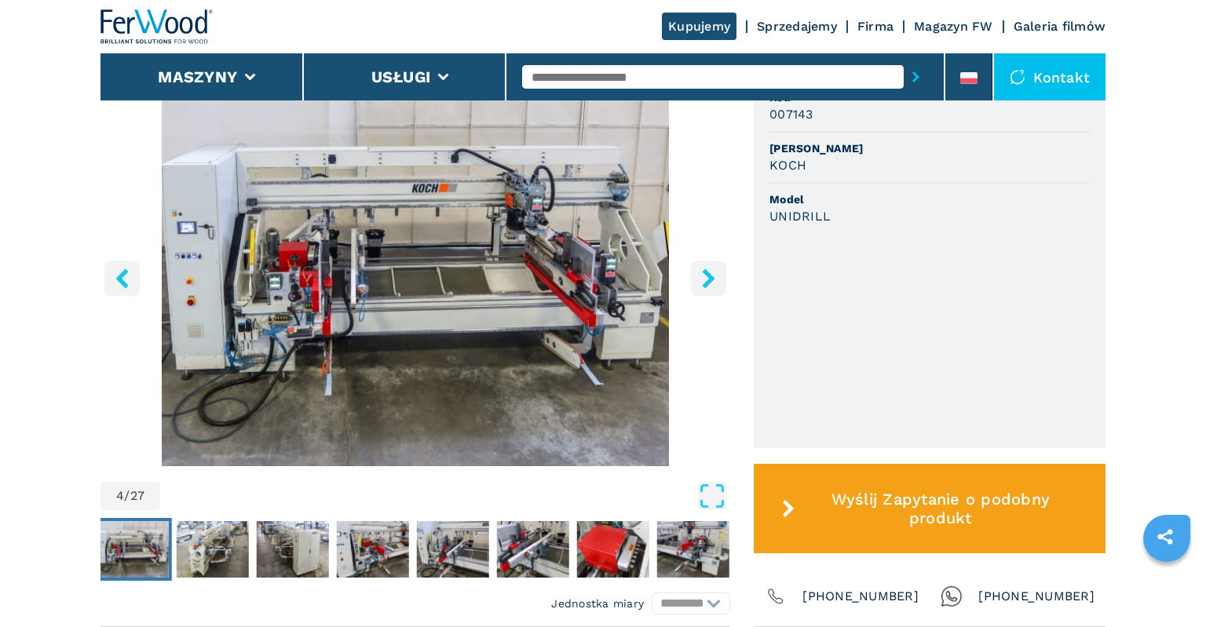
click at [124, 280] on icon "left-button" at bounding box center [121, 279] width 13 height 20
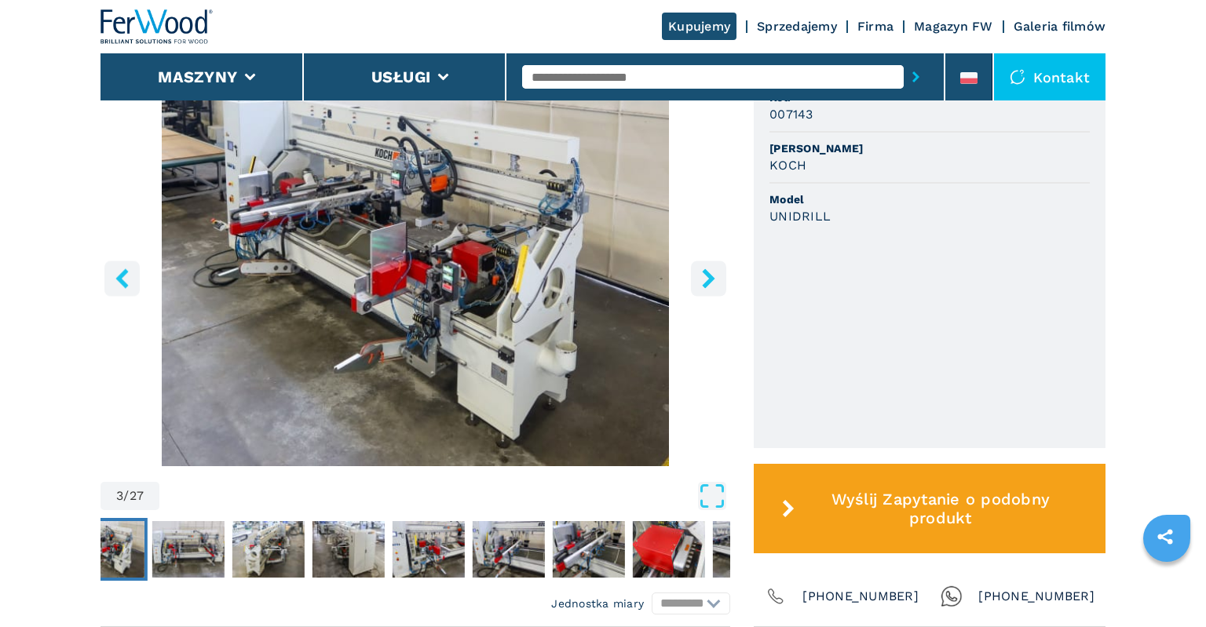
click at [124, 280] on icon "left-button" at bounding box center [121, 279] width 13 height 20
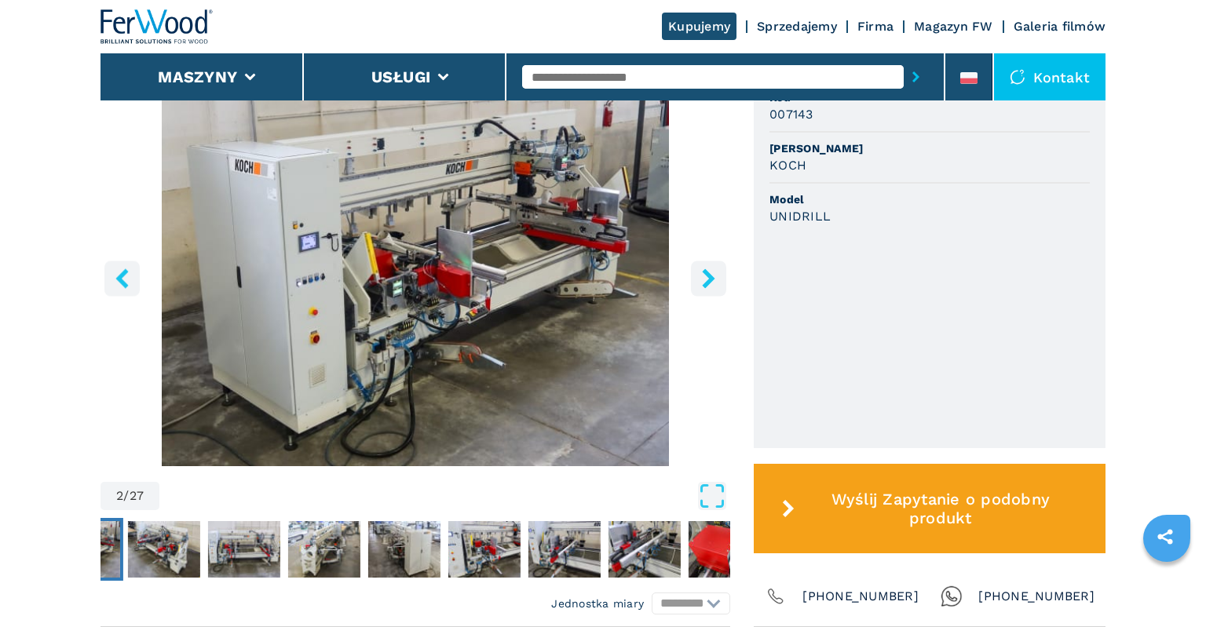
click at [124, 280] on icon "left-button" at bounding box center [121, 279] width 13 height 20
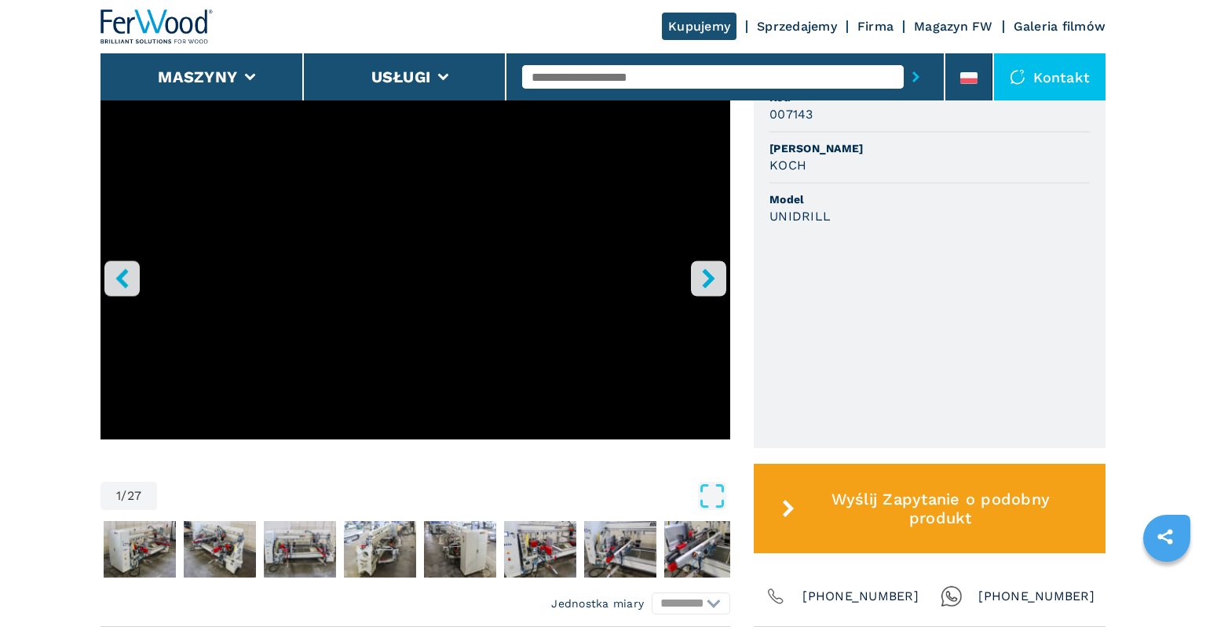
click at [124, 280] on icon "left-button" at bounding box center [121, 279] width 13 height 20
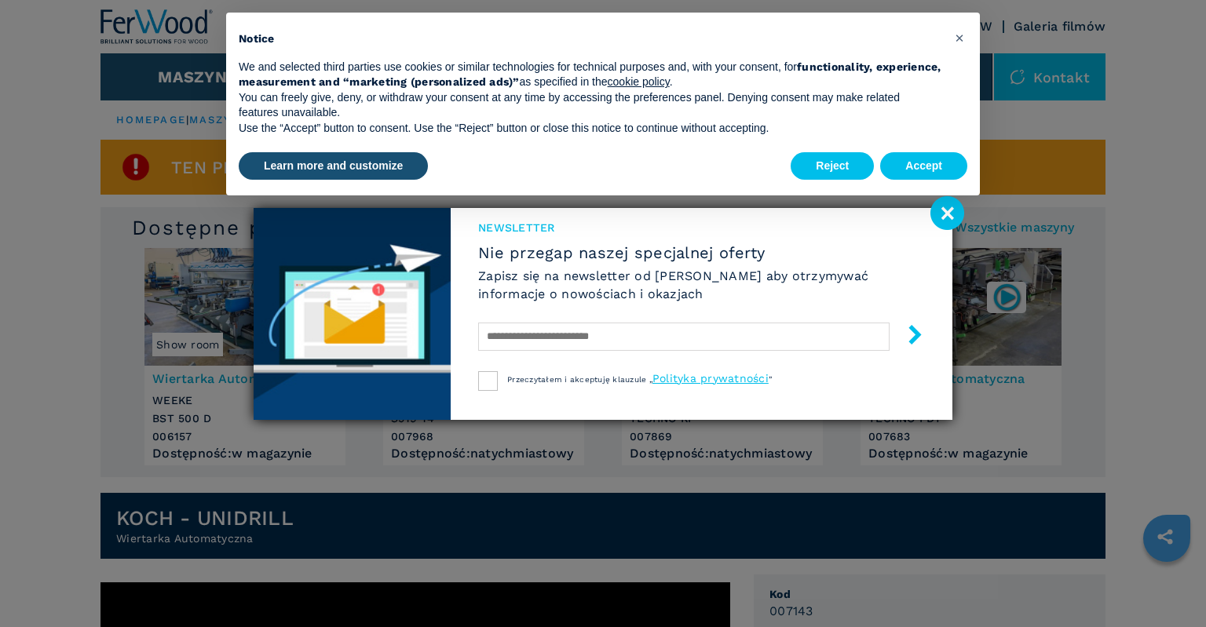
click at [941, 218] on image at bounding box center [947, 213] width 34 height 34
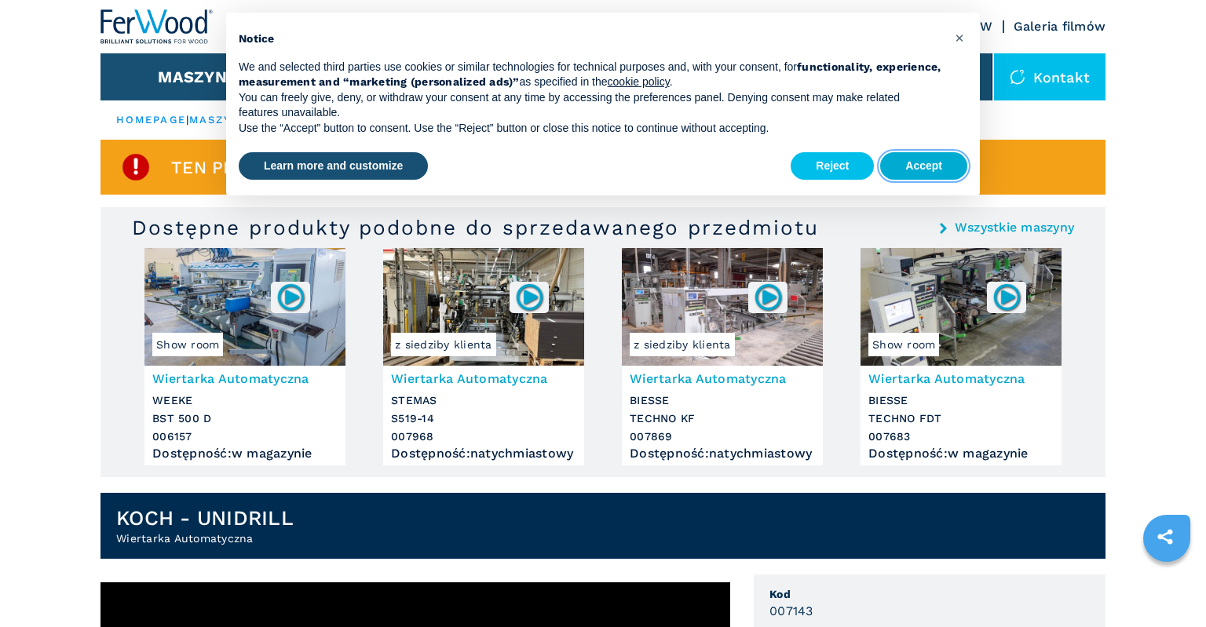
click at [938, 156] on button "Accept" at bounding box center [923, 166] width 87 height 28
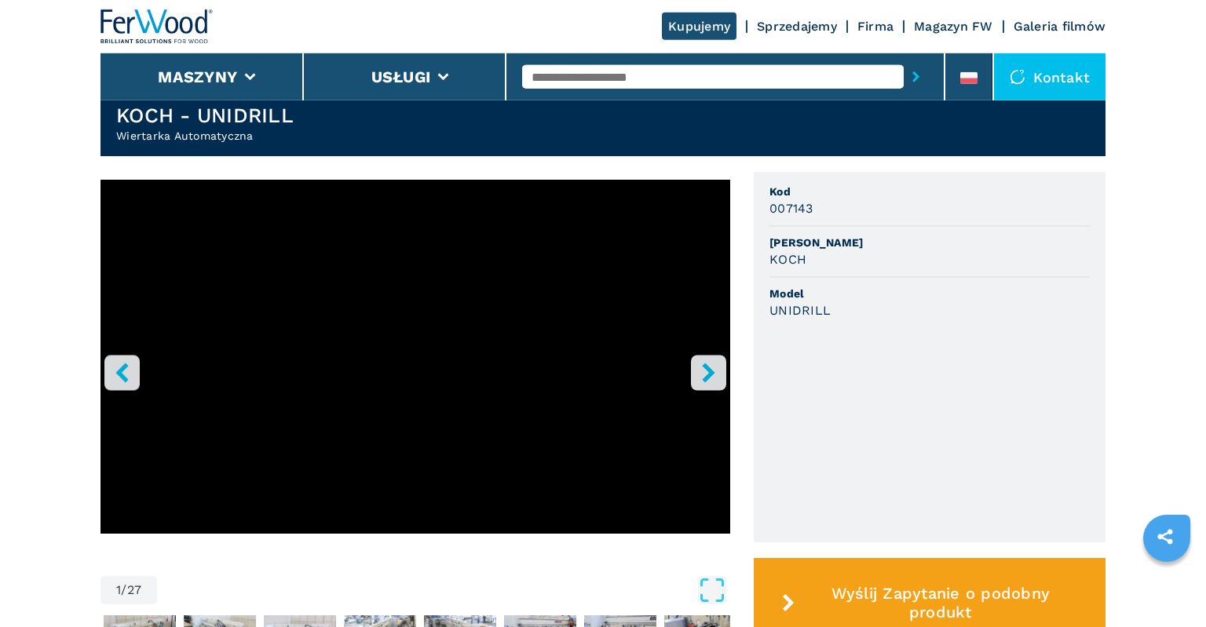
scroll to position [497, 0]
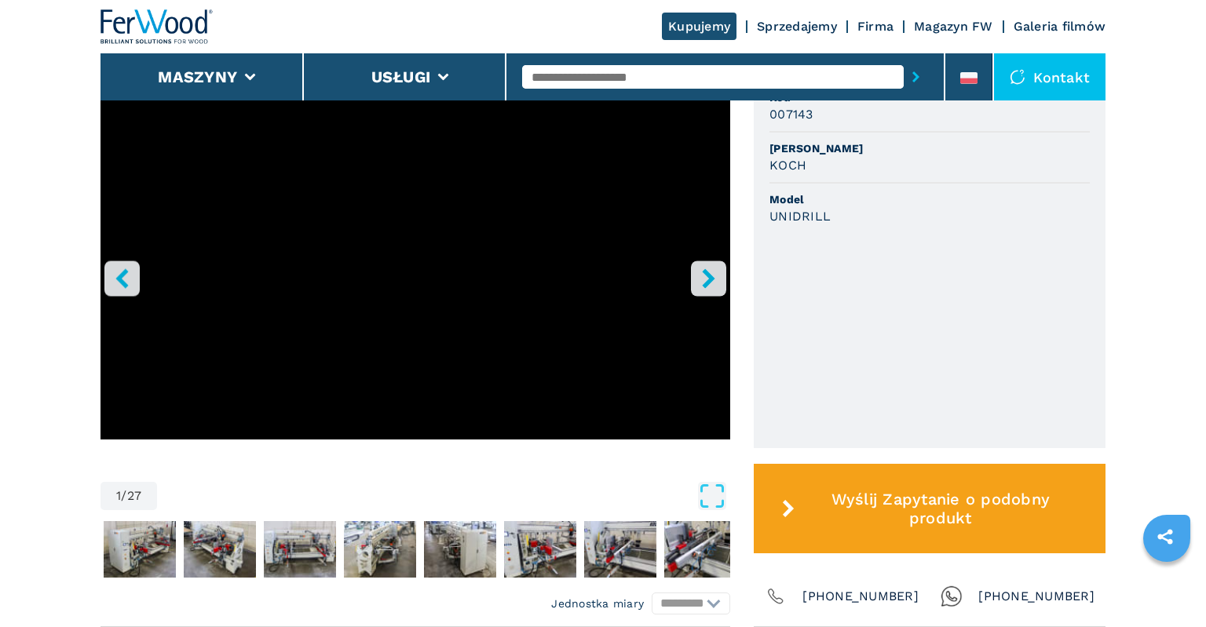
click at [717, 284] on icon "right-button" at bounding box center [709, 279] width 20 height 20
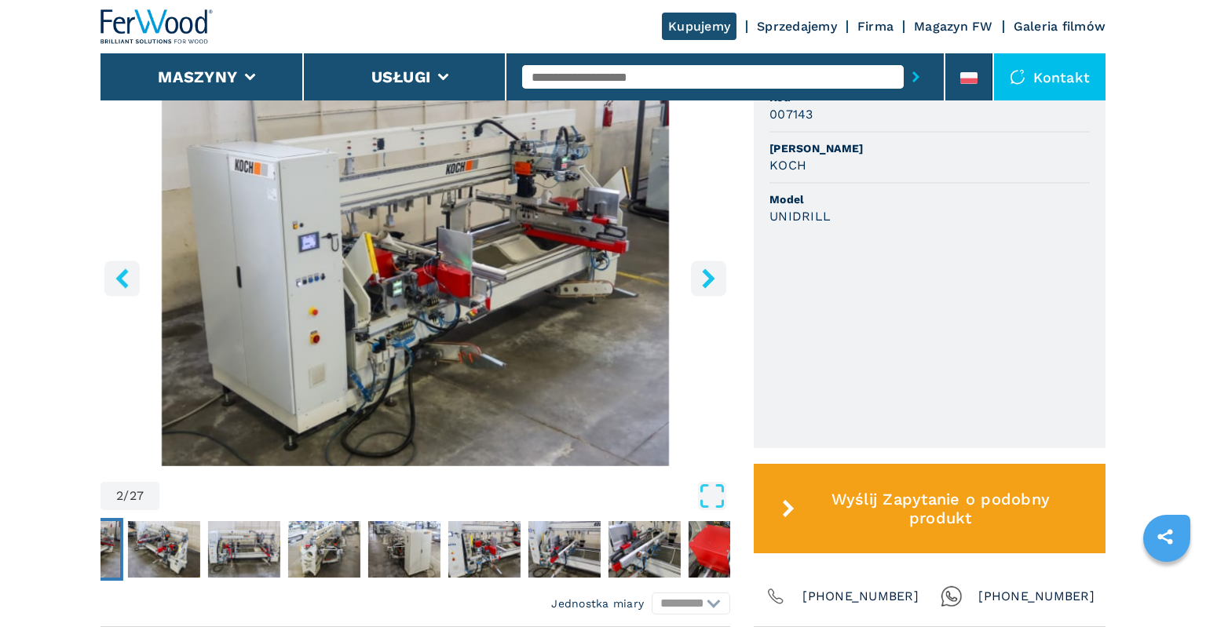
click at [717, 284] on icon "right-button" at bounding box center [709, 279] width 20 height 20
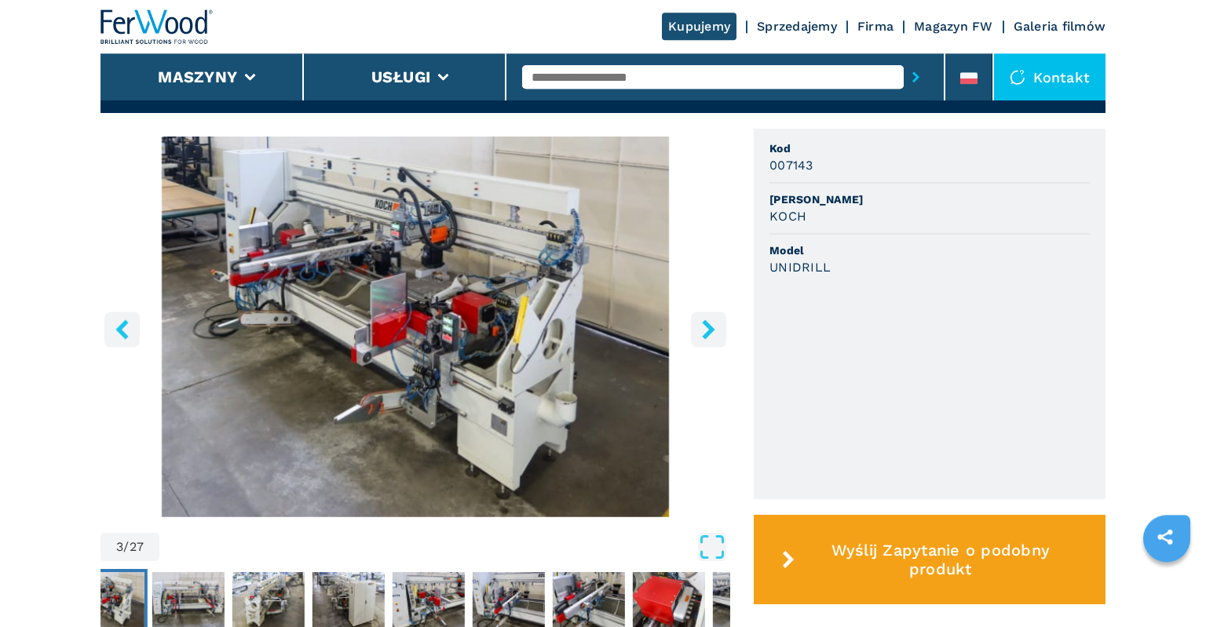
scroll to position [0, 0]
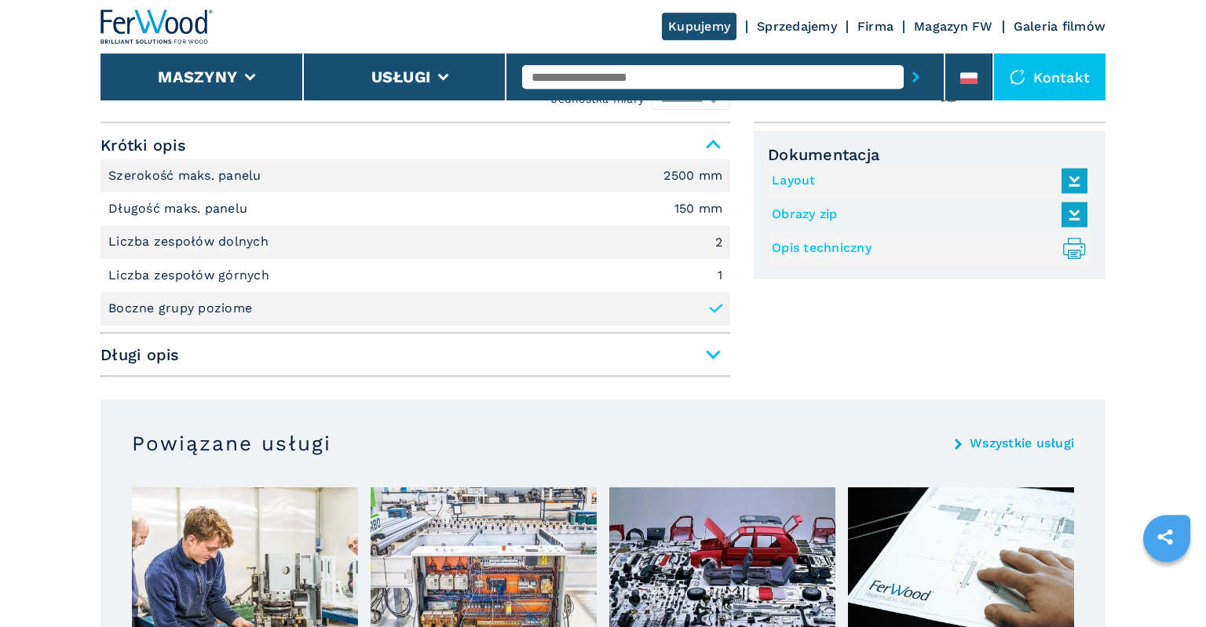
scroll to position [995, 0]
